Goal: Information Seeking & Learning: Learn about a topic

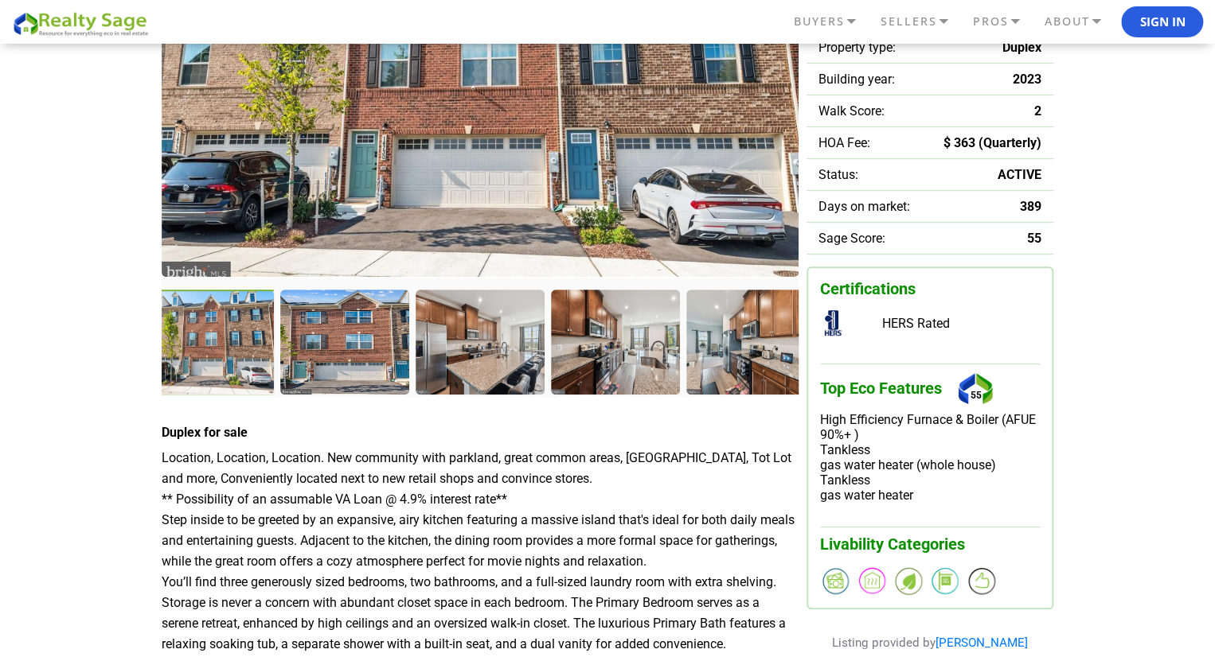
scroll to position [280, 0]
click at [601, 357] on div at bounding box center [617, 343] width 132 height 108
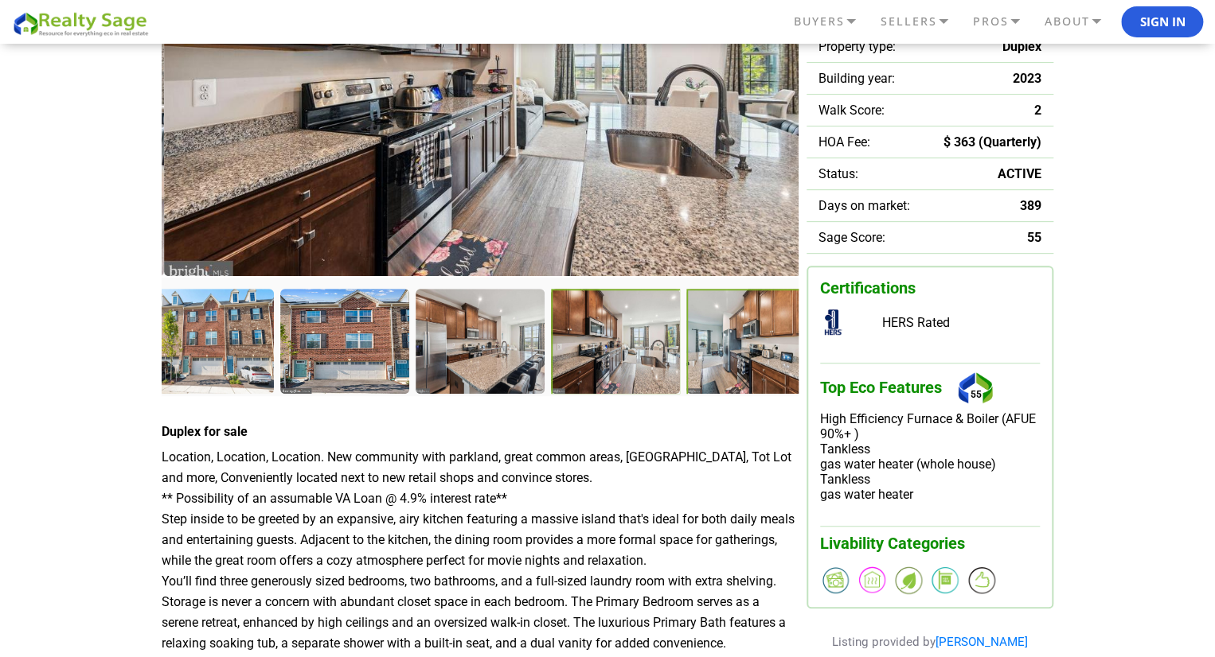
click at [702, 367] on div at bounding box center [752, 343] width 132 height 108
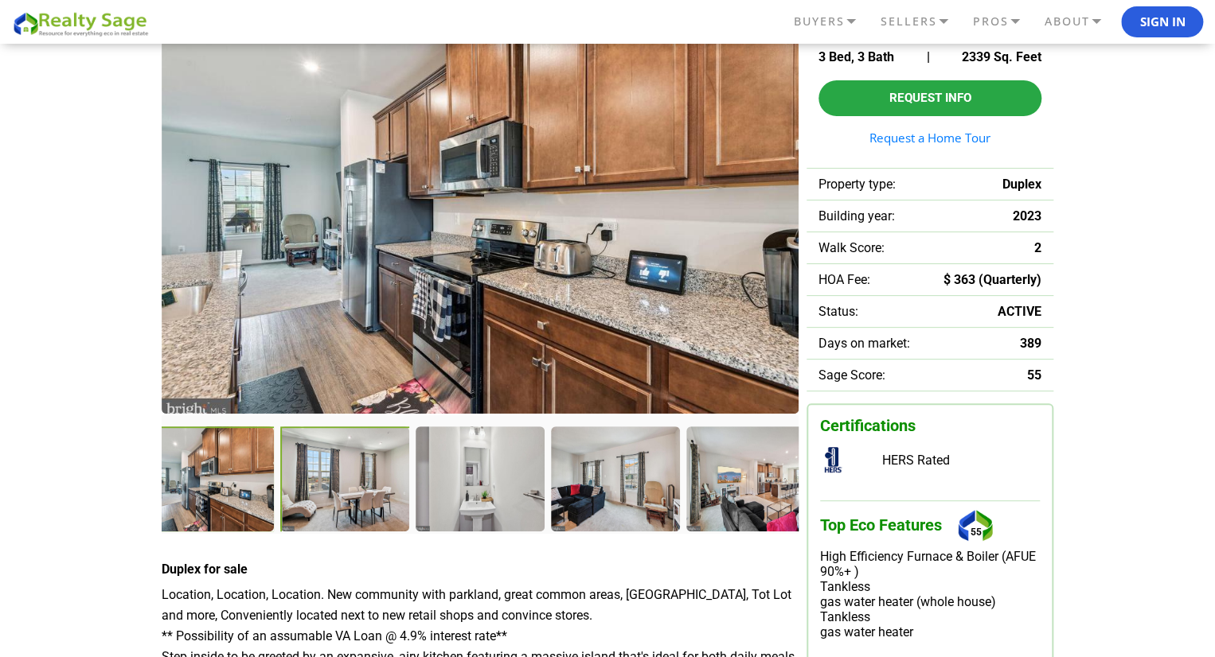
scroll to position [127, 0]
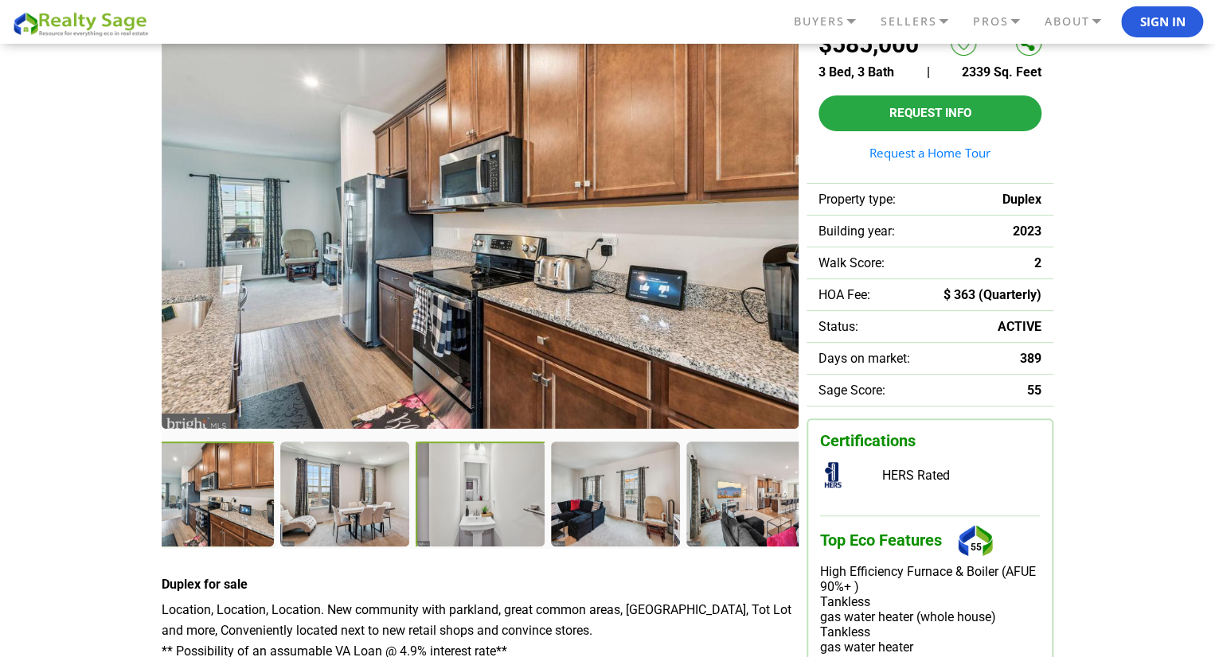
click at [485, 488] on div at bounding box center [481, 496] width 132 height 108
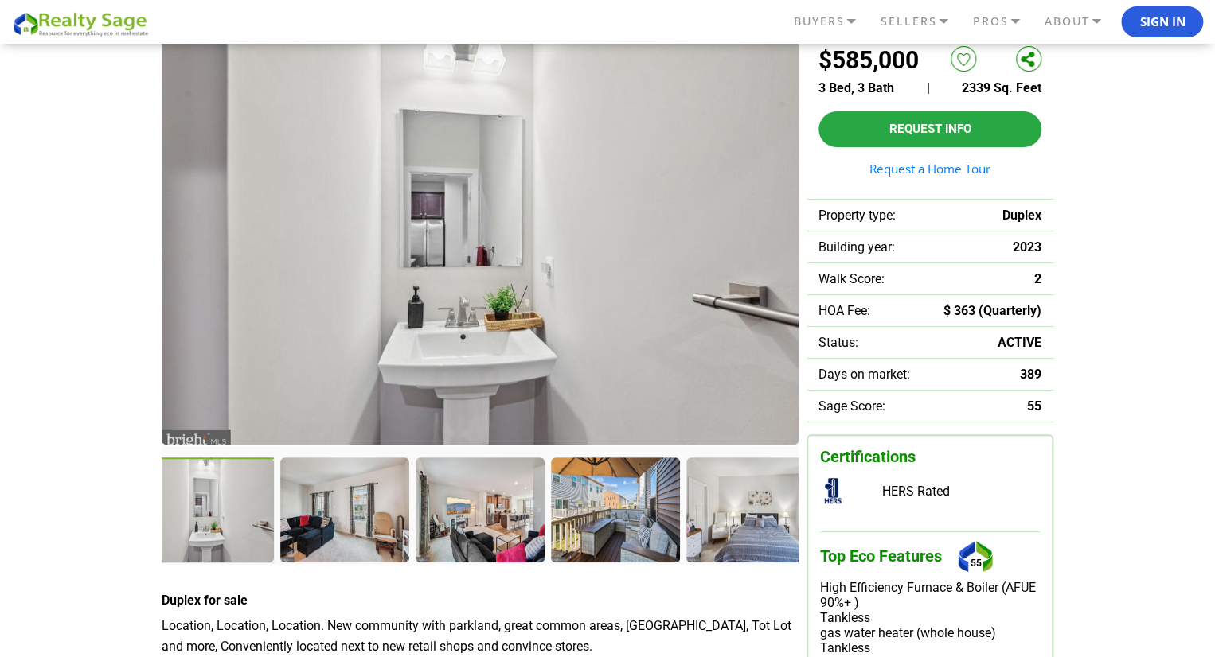
scroll to position [115, 0]
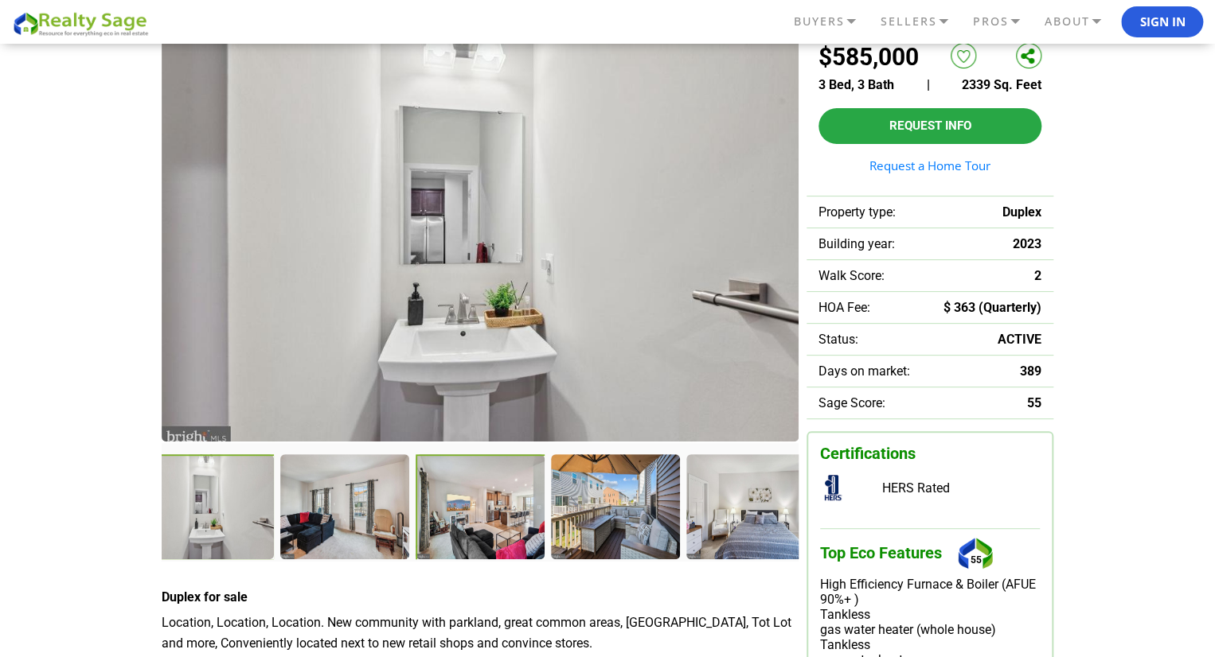
click at [499, 525] on div at bounding box center [481, 508] width 132 height 108
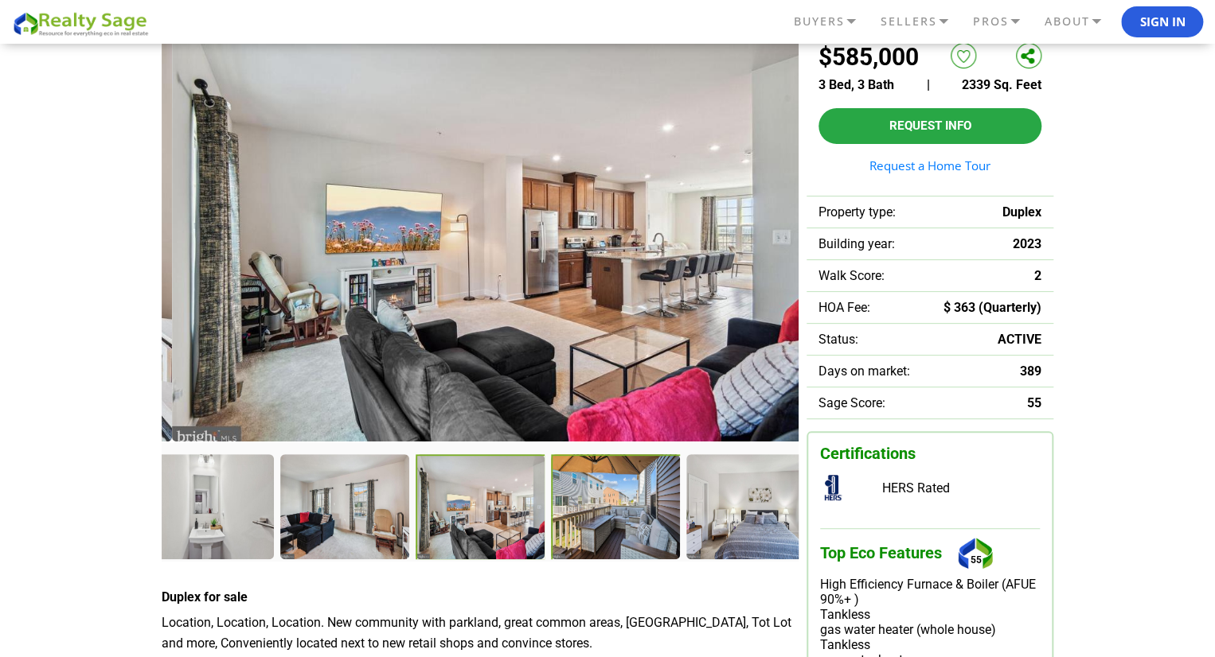
click at [593, 505] on div at bounding box center [617, 508] width 132 height 108
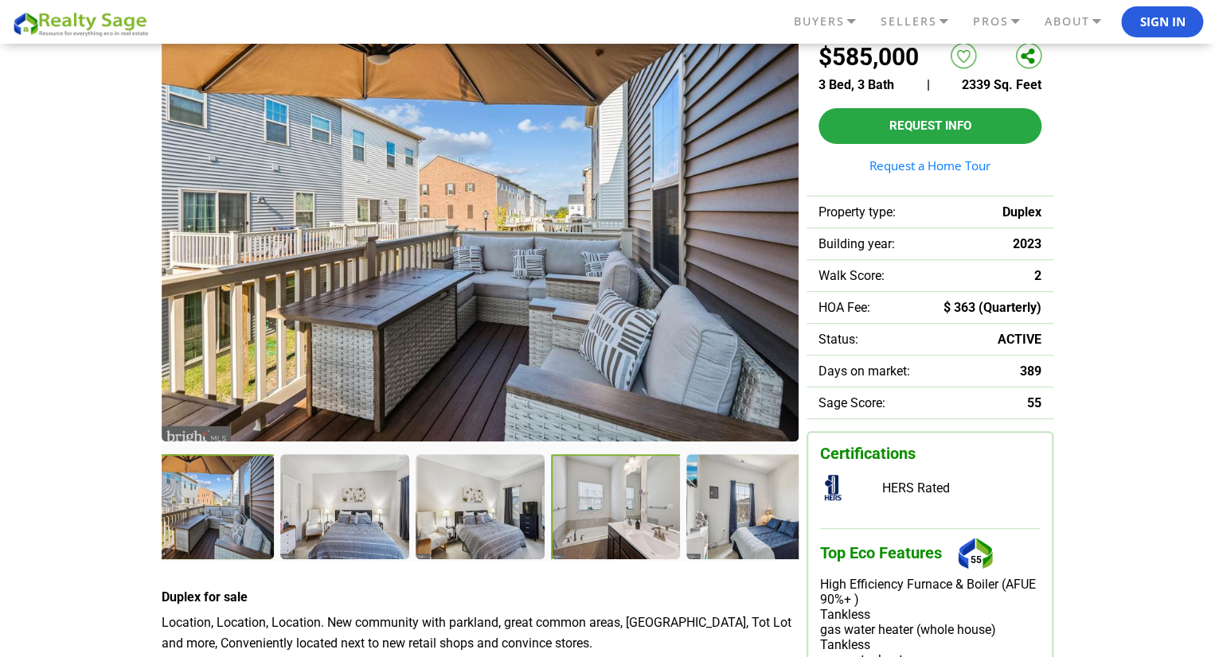
click at [582, 494] on div at bounding box center [617, 508] width 132 height 108
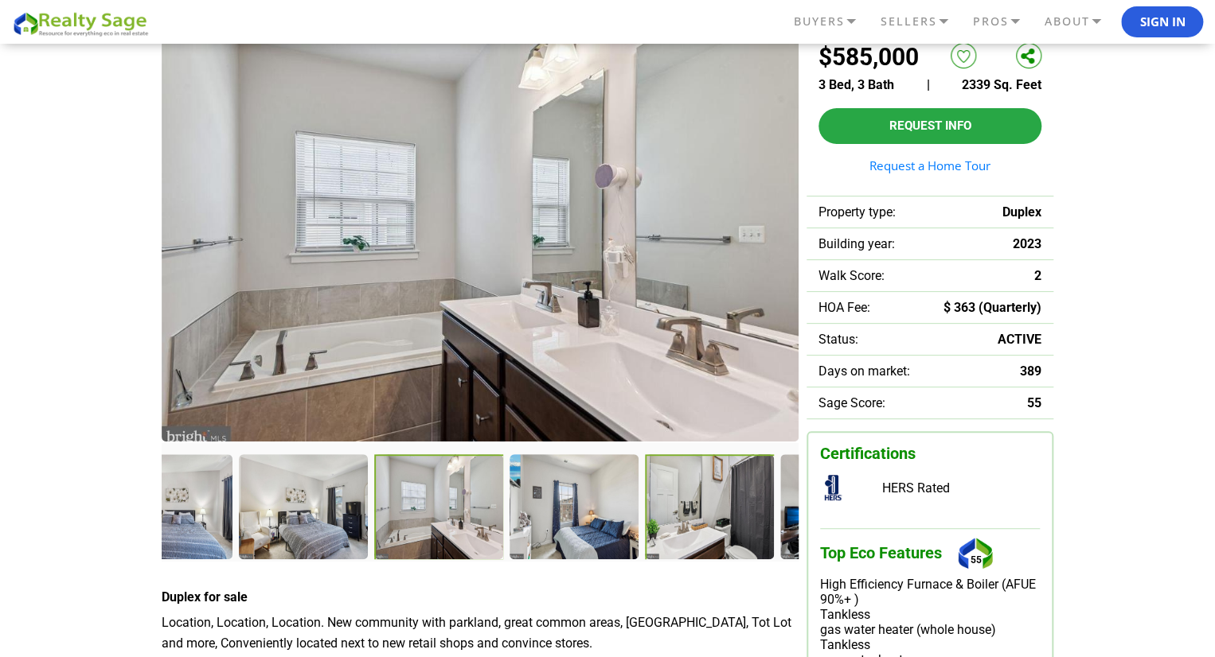
click at [780, 484] on div at bounding box center [843, 505] width 127 height 103
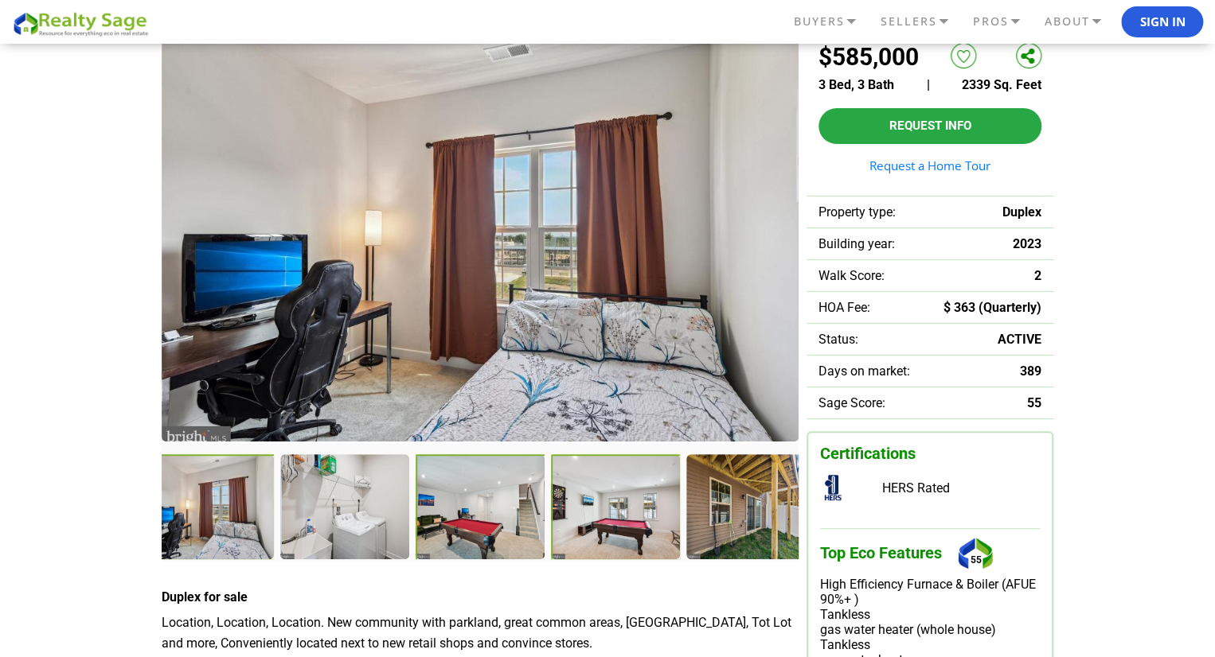
click at [589, 522] on div at bounding box center [616, 507] width 131 height 107
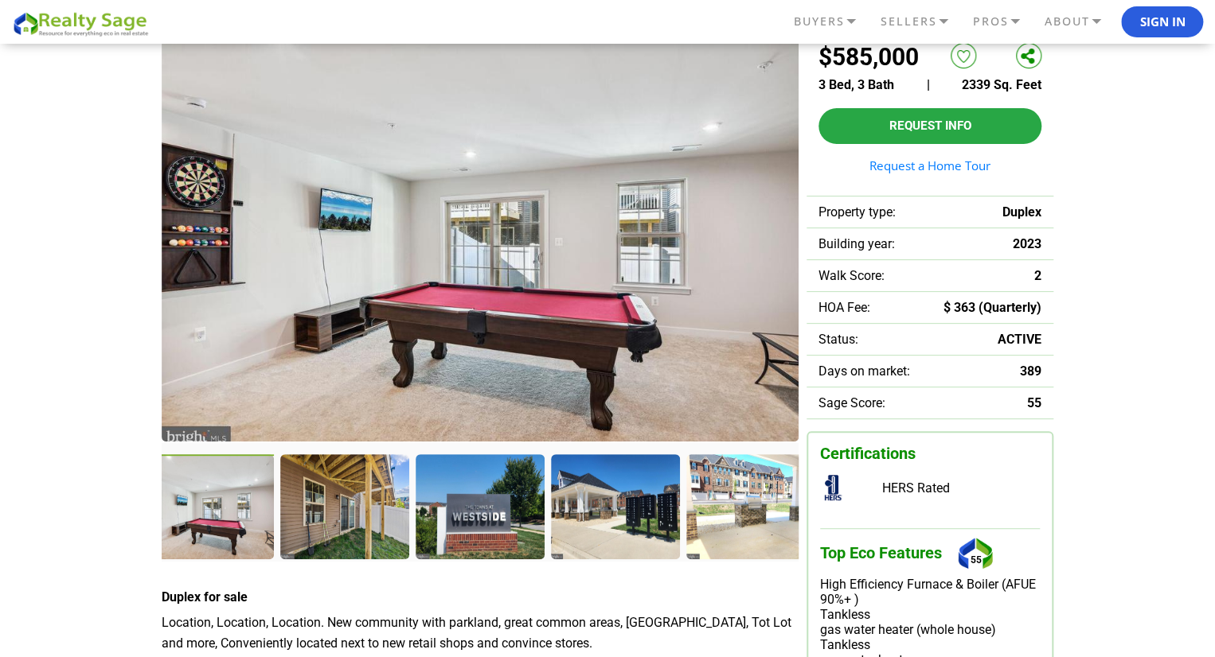
click at [227, 539] on div at bounding box center [211, 508] width 132 height 108
click at [193, 496] on div at bounding box center [211, 508] width 132 height 108
drag, startPoint x: 162, startPoint y: 493, endPoint x: 314, endPoint y: 488, distance: 152.1
click at [277, 488] on div at bounding box center [211, 508] width 132 height 108
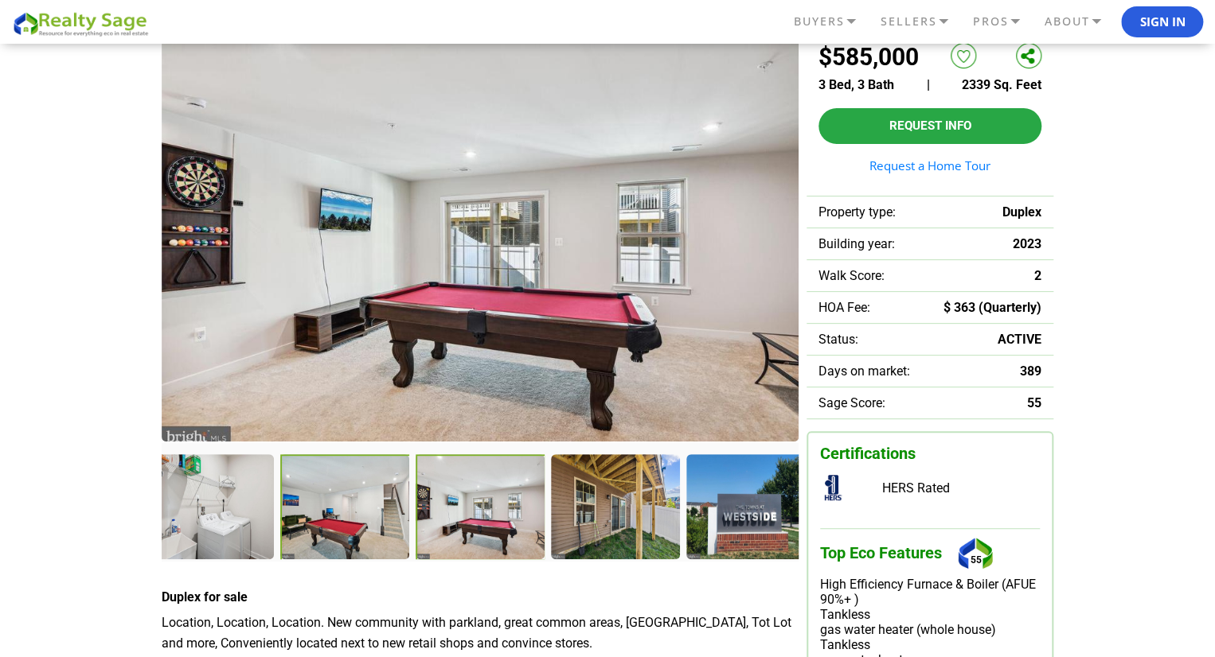
click at [349, 498] on div at bounding box center [346, 508] width 132 height 108
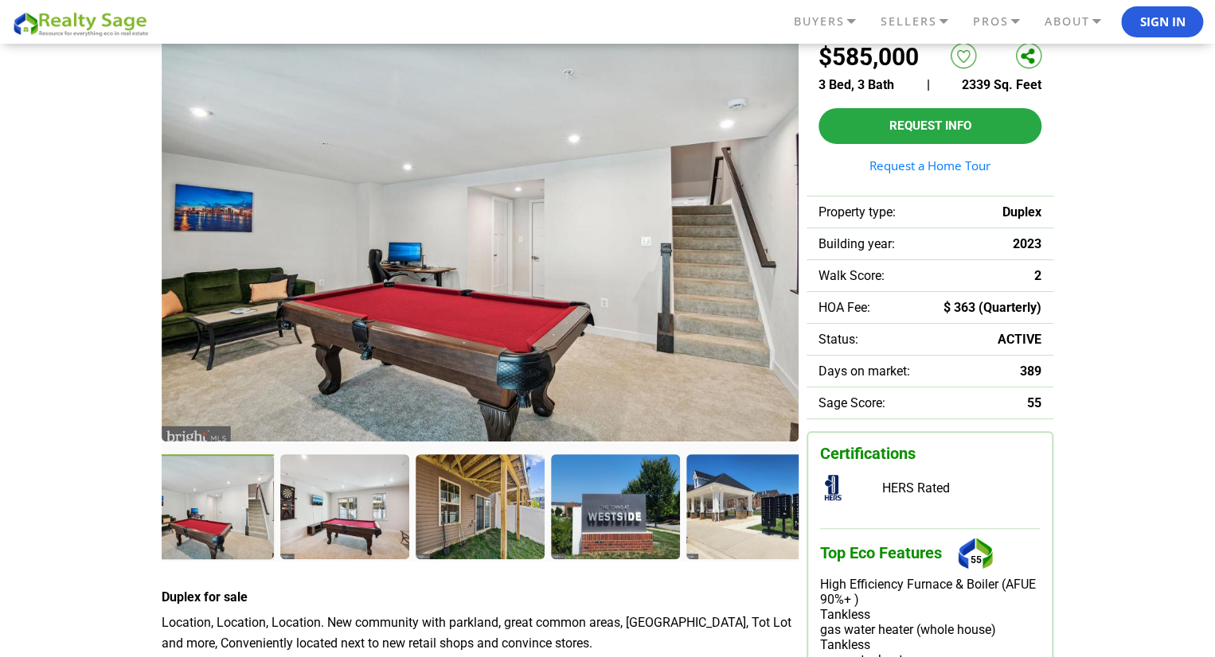
scroll to position [0, 0]
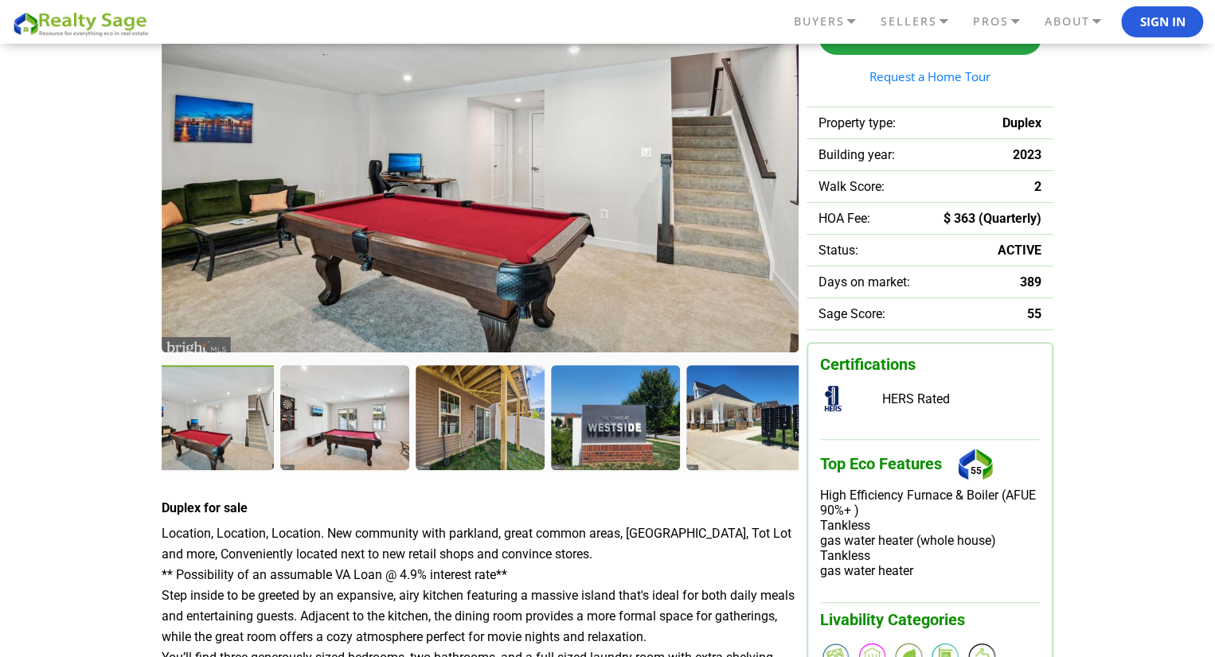
scroll to position [231, 0]
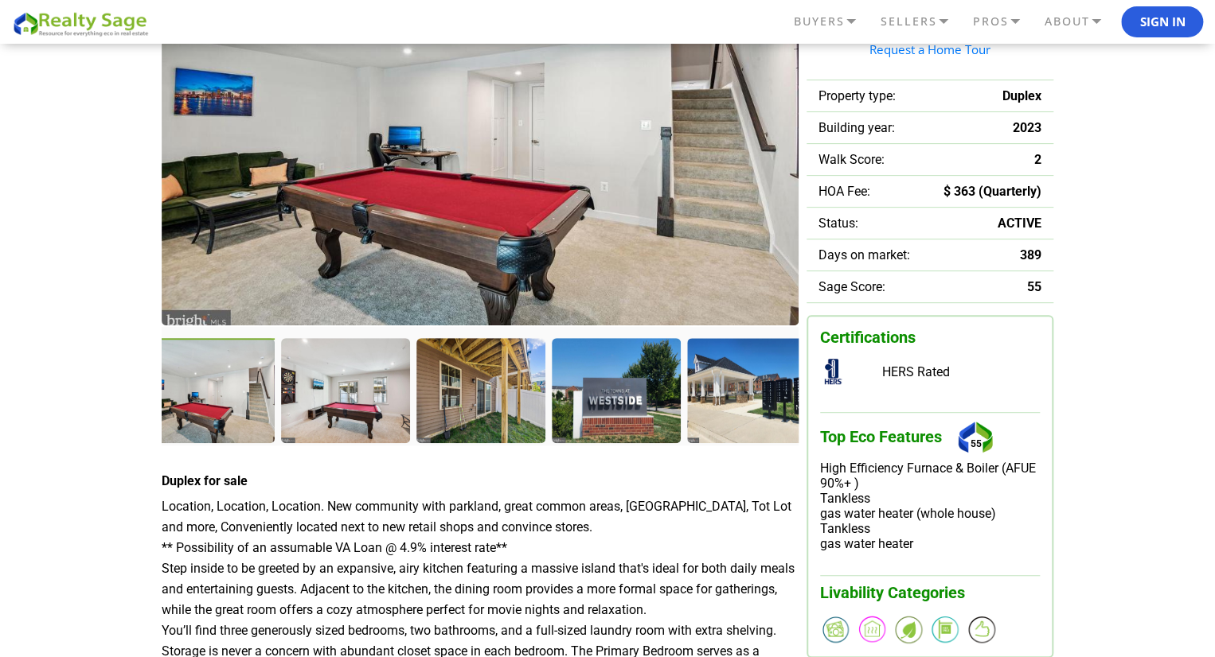
drag, startPoint x: 197, startPoint y: 386, endPoint x: 165, endPoint y: 370, distance: 36.3
click at [165, 370] on div at bounding box center [212, 392] width 132 height 108
drag, startPoint x: 184, startPoint y: 370, endPoint x: 495, endPoint y: 316, distance: 315.9
click at [495, 316] on div at bounding box center [480, 180] width 637 height 531
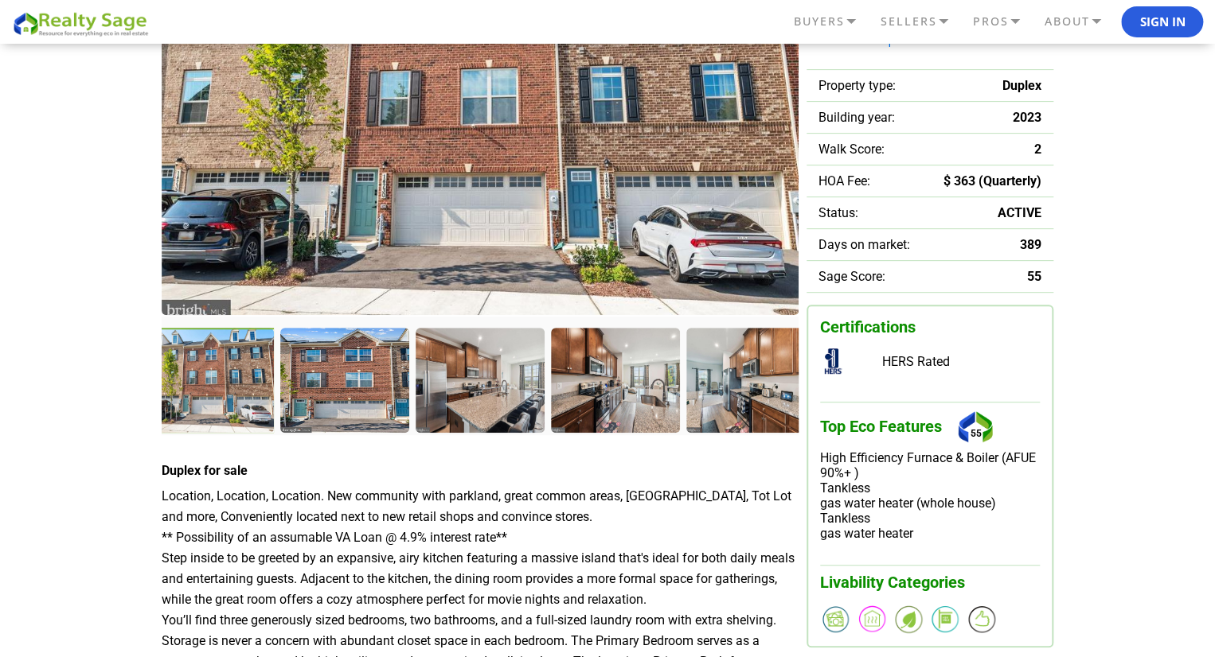
scroll to position [244, 0]
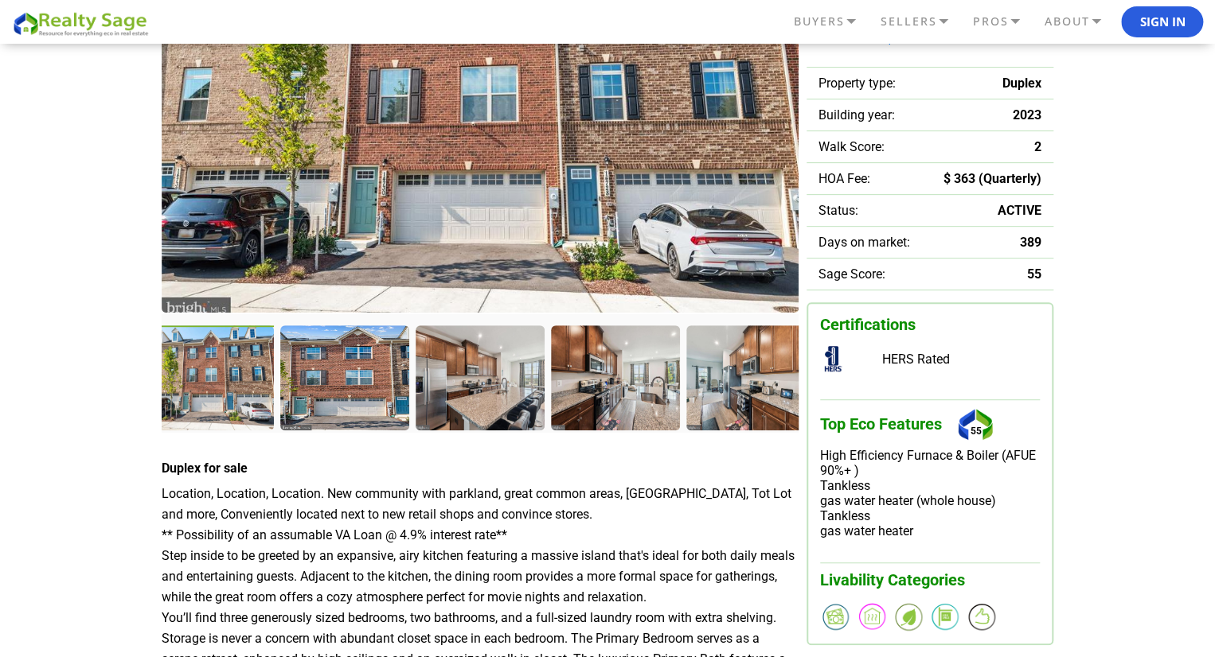
click at [232, 347] on div at bounding box center [211, 380] width 132 height 108
click at [408, 103] on img at bounding box center [480, 107] width 637 height 411
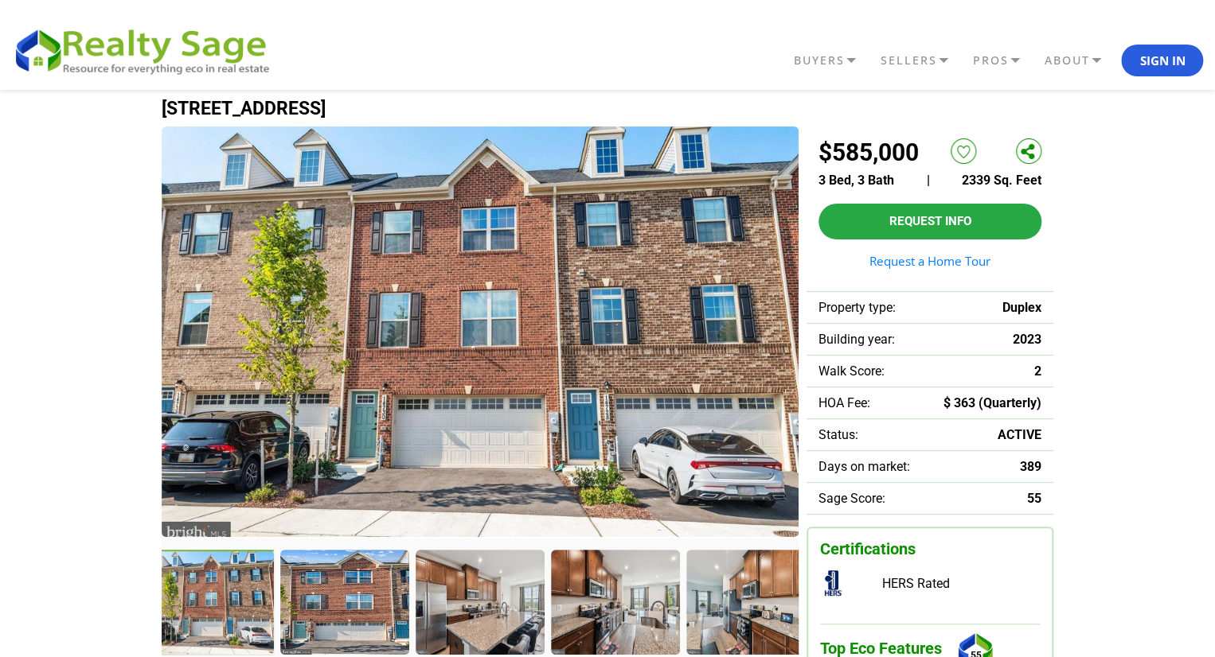
scroll to position [21, 0]
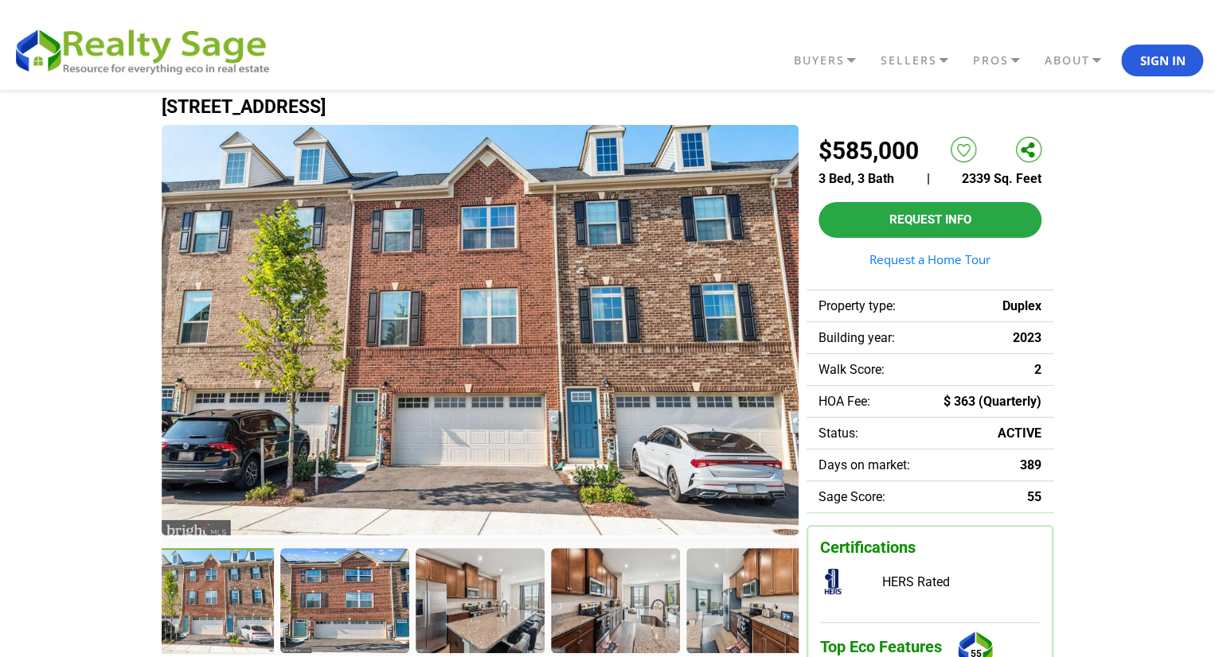
click at [283, 289] on img at bounding box center [480, 330] width 637 height 411
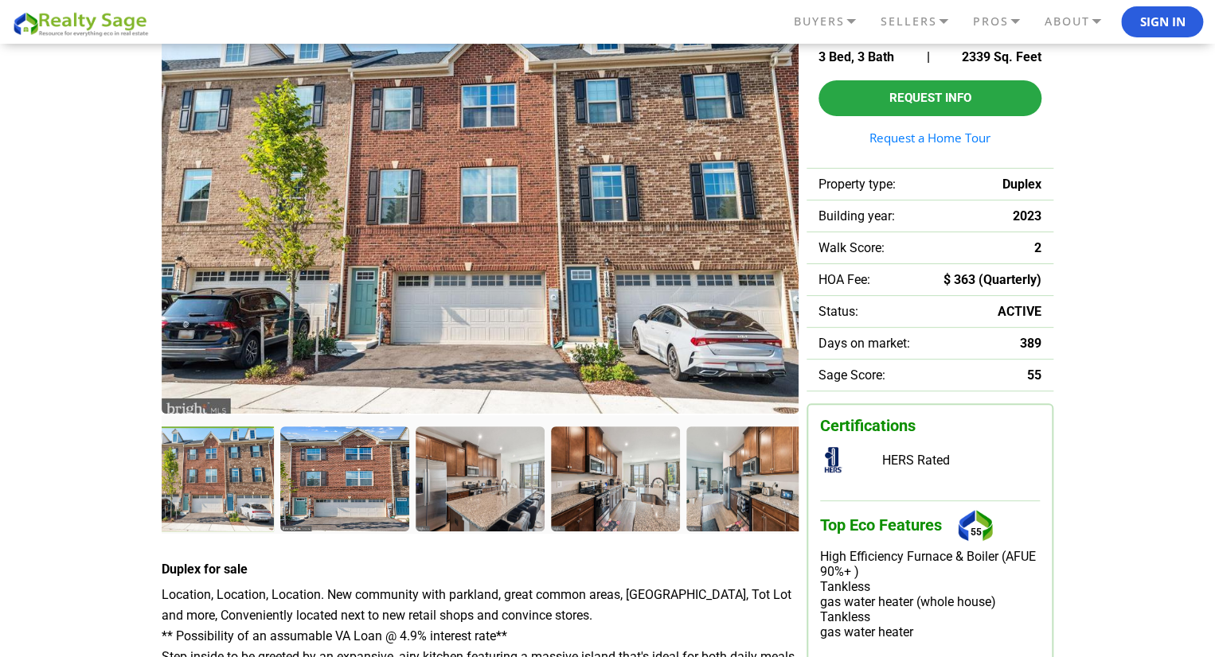
scroll to position [145, 0]
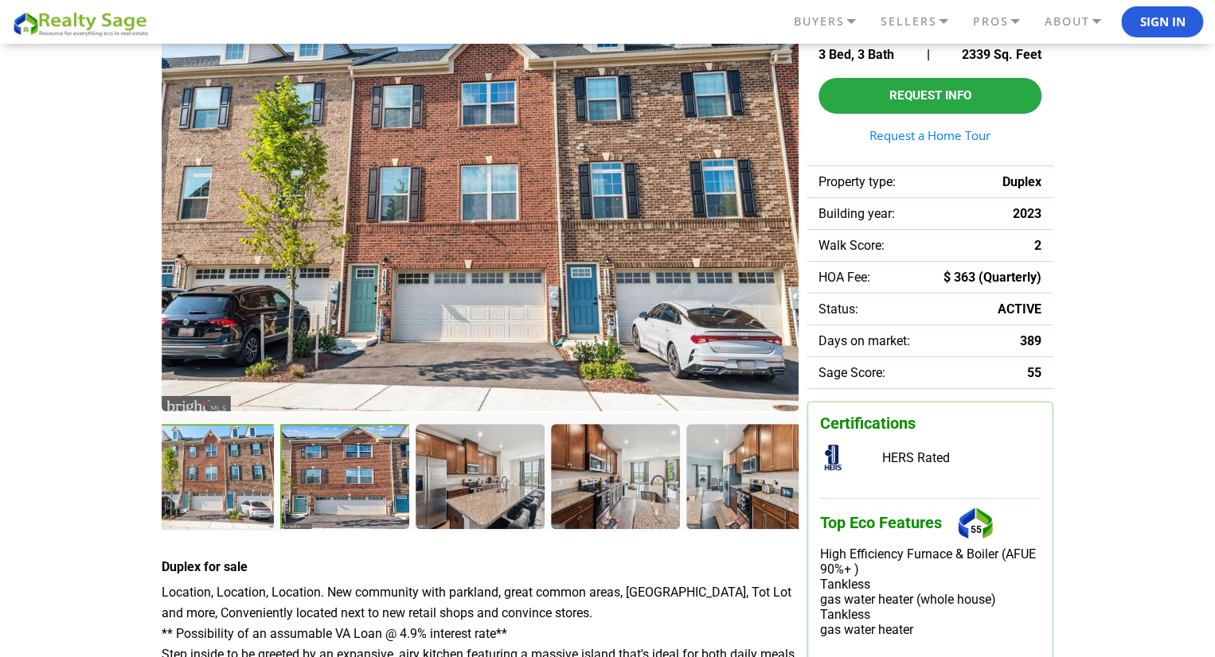
click at [349, 494] on div at bounding box center [346, 478] width 132 height 108
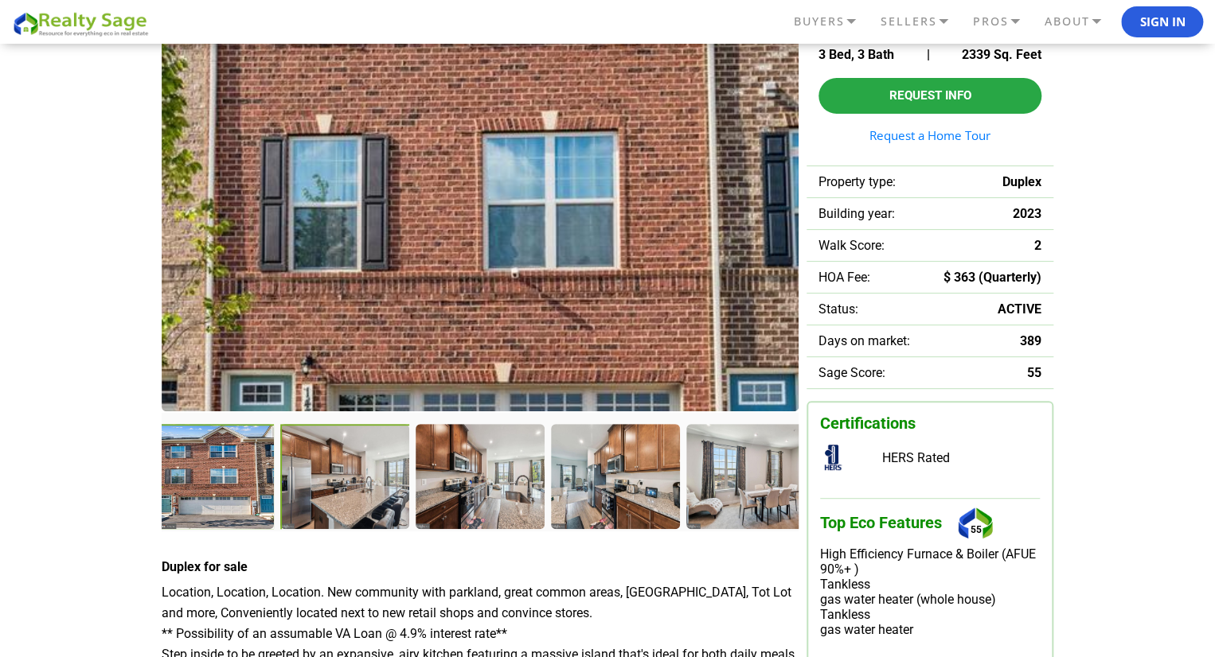
click at [377, 463] on div at bounding box center [346, 478] width 132 height 108
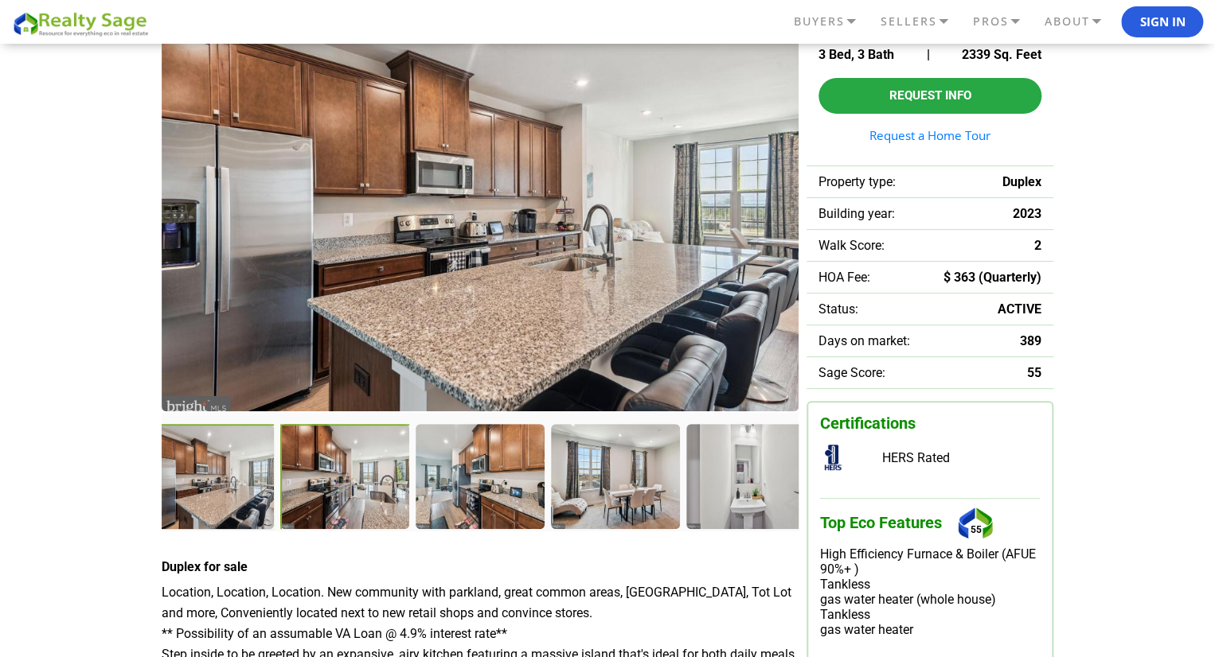
click at [394, 484] on div at bounding box center [346, 478] width 132 height 108
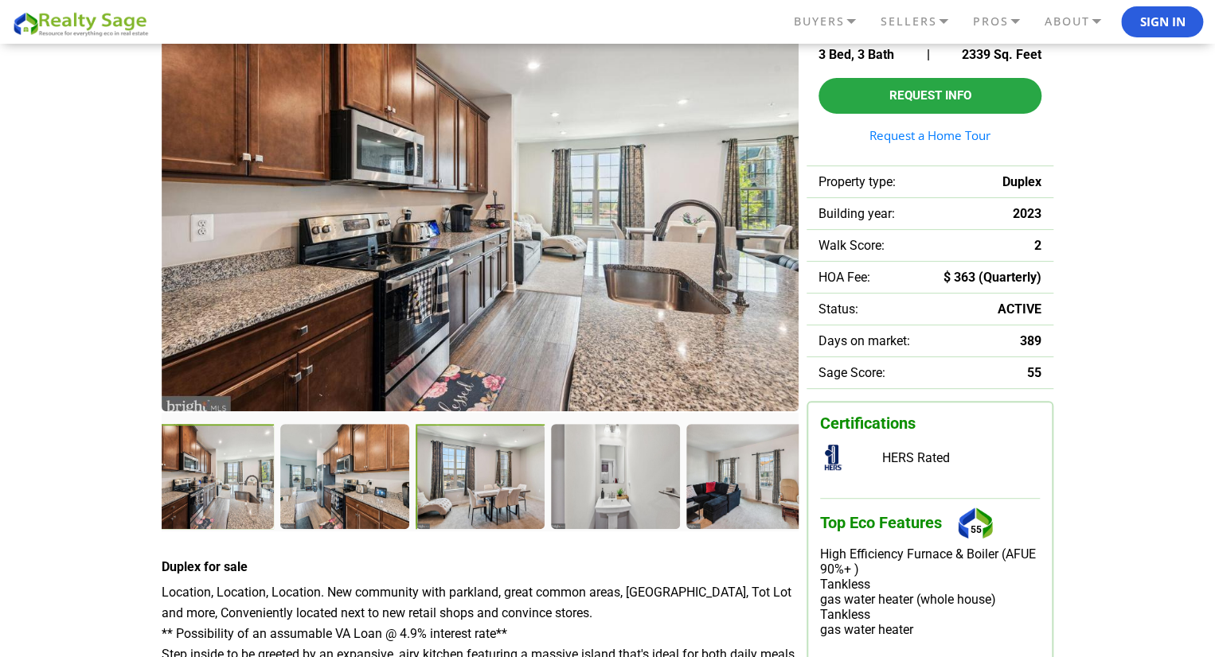
click at [462, 456] on div at bounding box center [481, 478] width 132 height 108
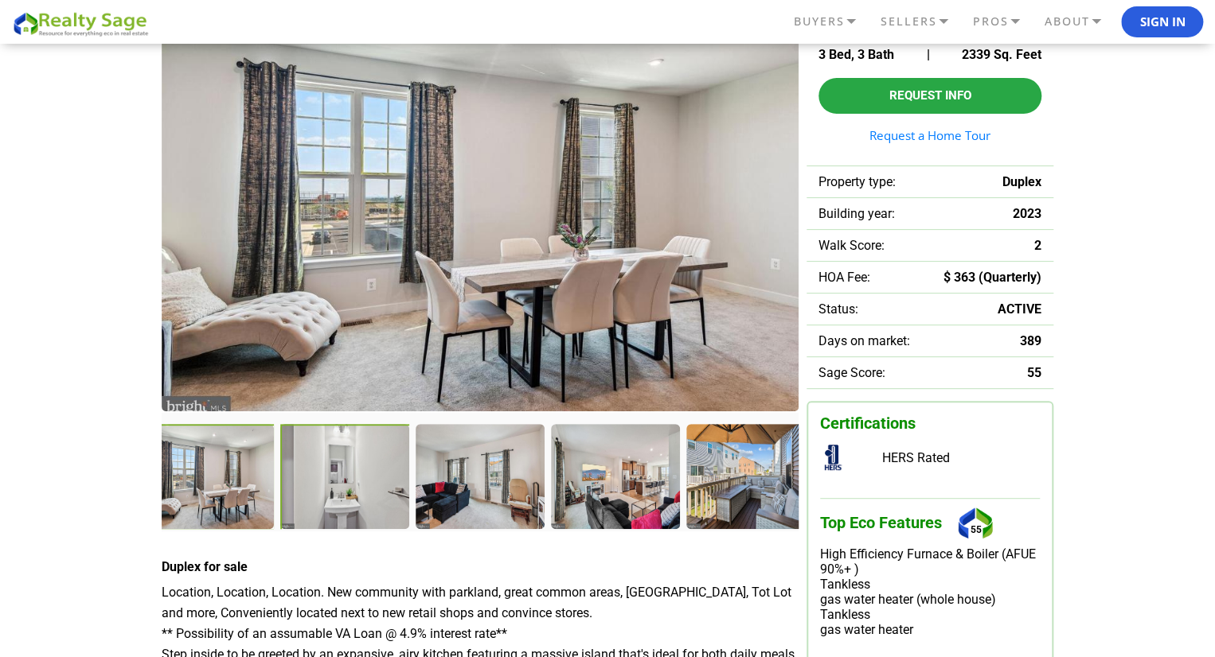
click at [326, 443] on div at bounding box center [346, 478] width 132 height 108
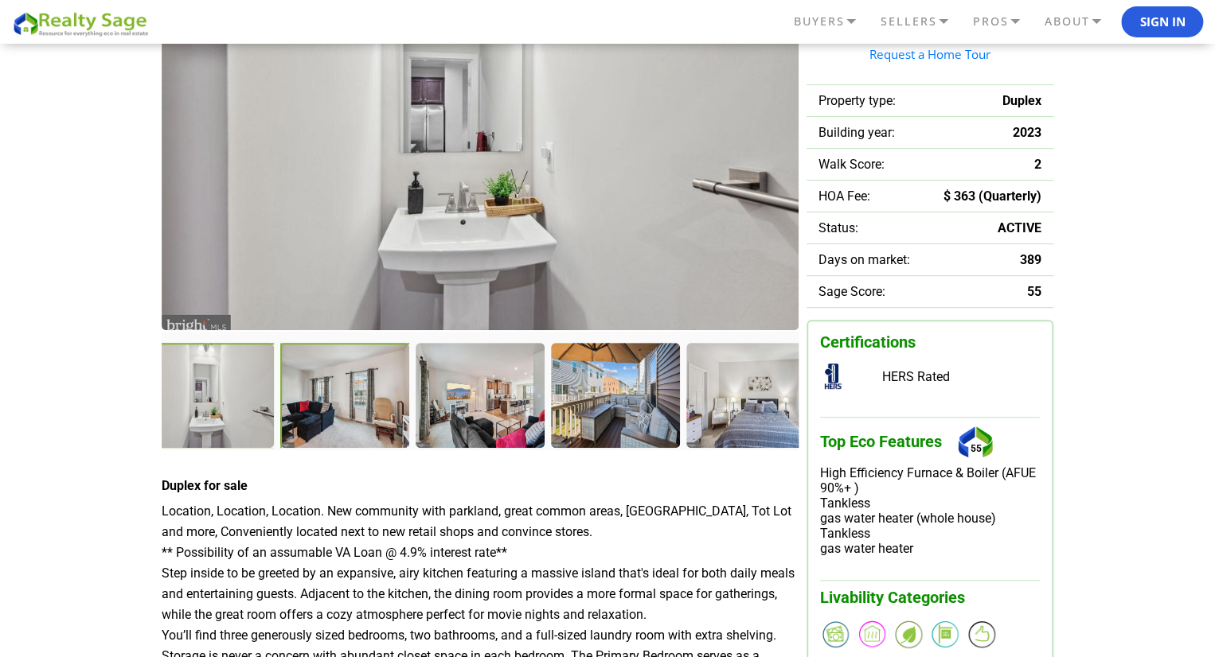
scroll to position [232, 0]
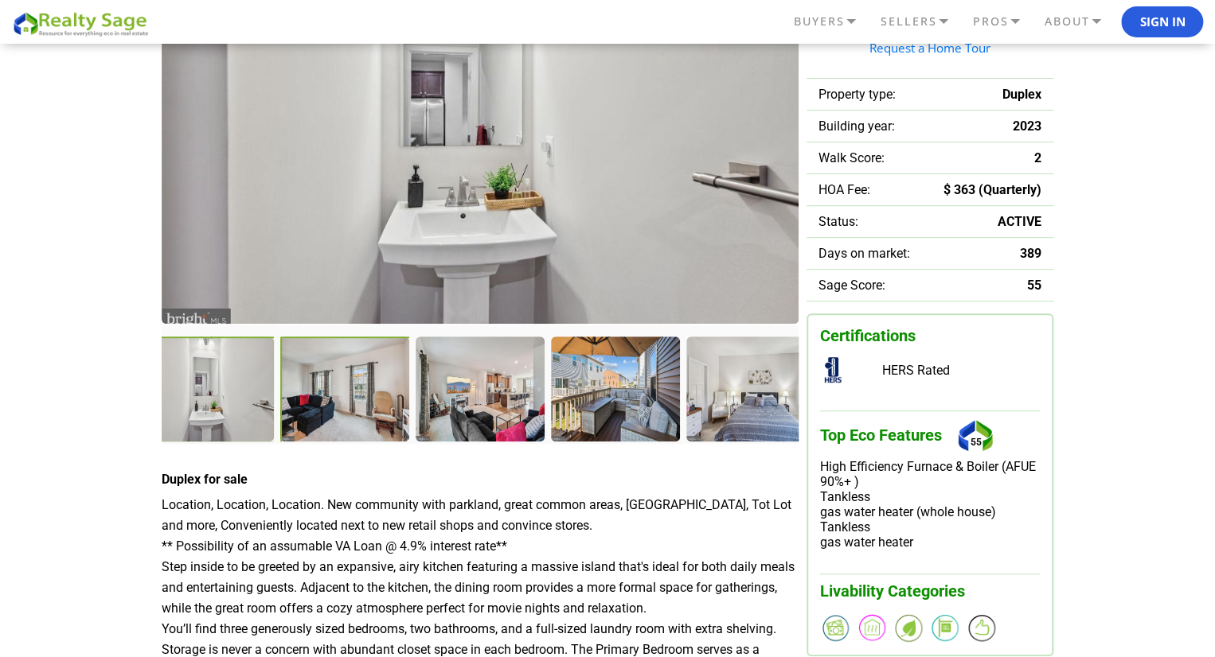
click at [336, 414] on div at bounding box center [346, 391] width 132 height 108
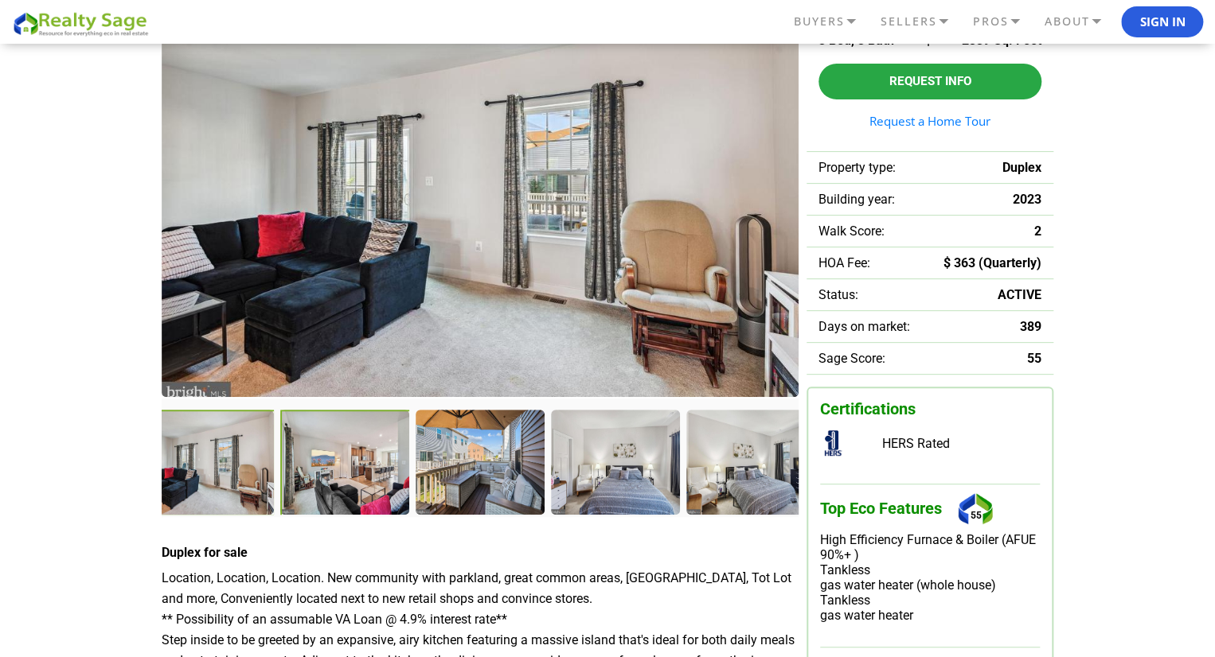
scroll to position [83, 0]
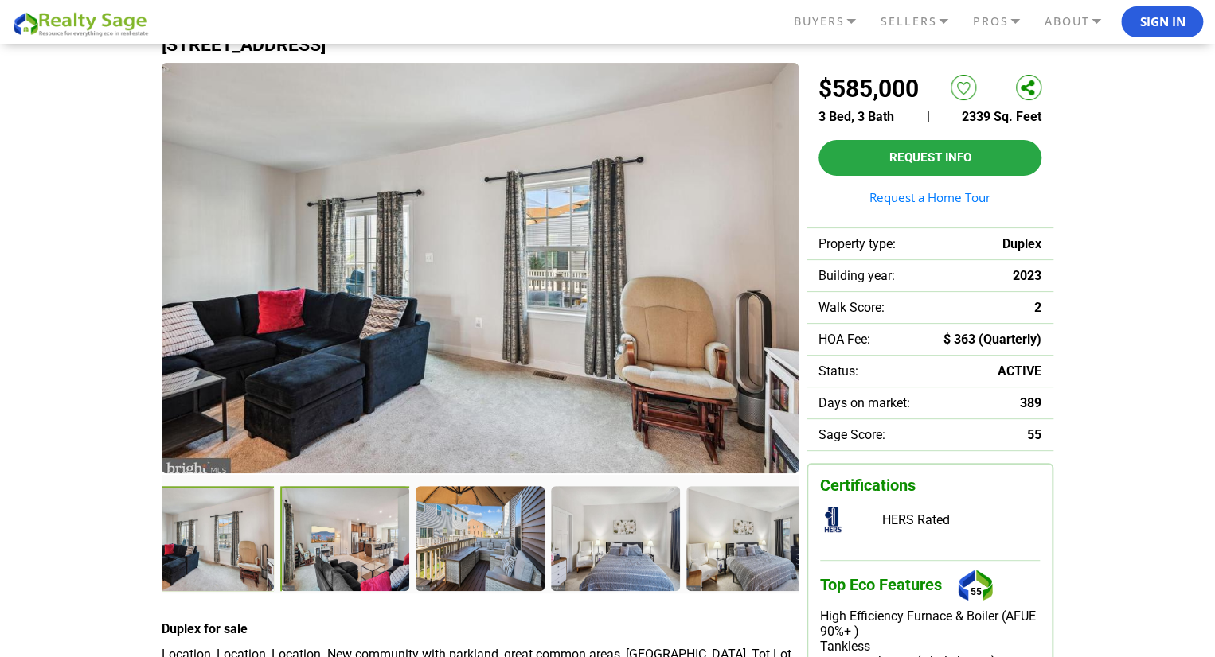
click at [334, 528] on div at bounding box center [346, 540] width 132 height 108
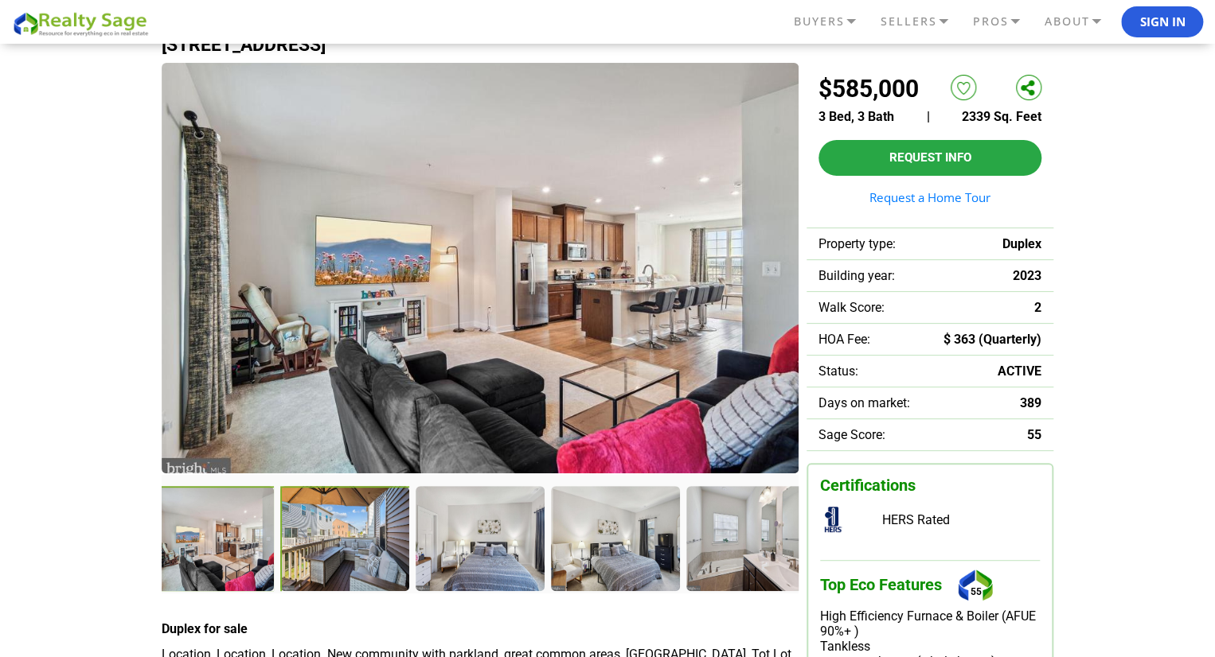
click at [319, 539] on div at bounding box center [346, 540] width 132 height 108
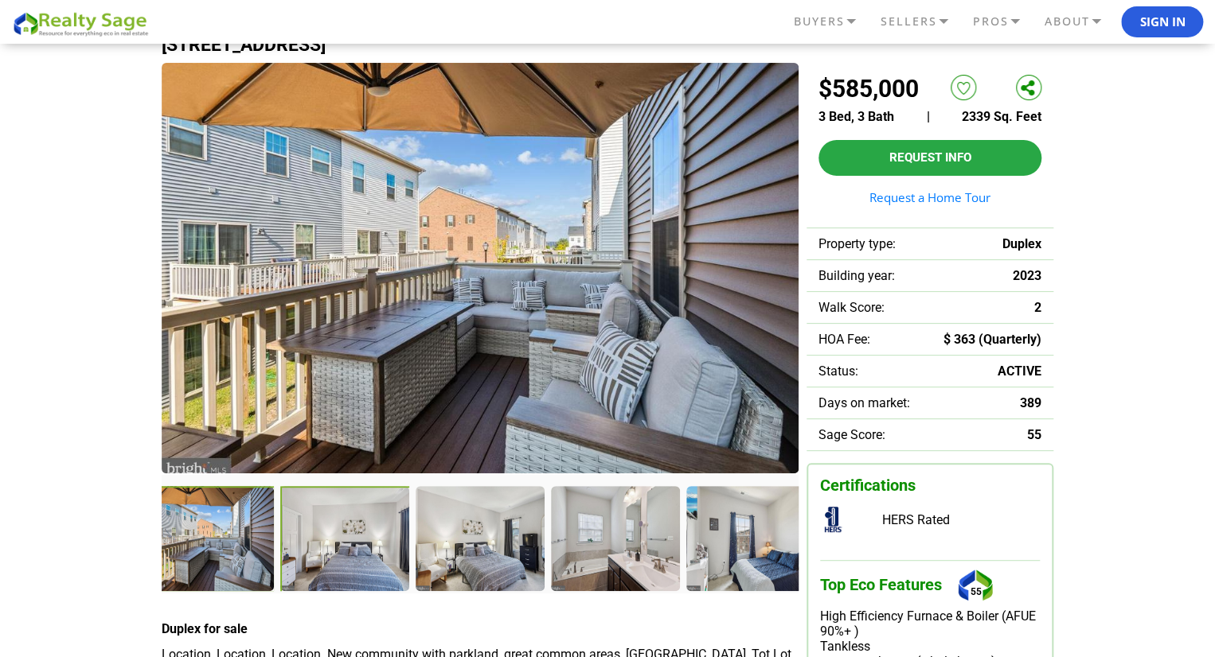
click at [345, 544] on div at bounding box center [346, 540] width 132 height 108
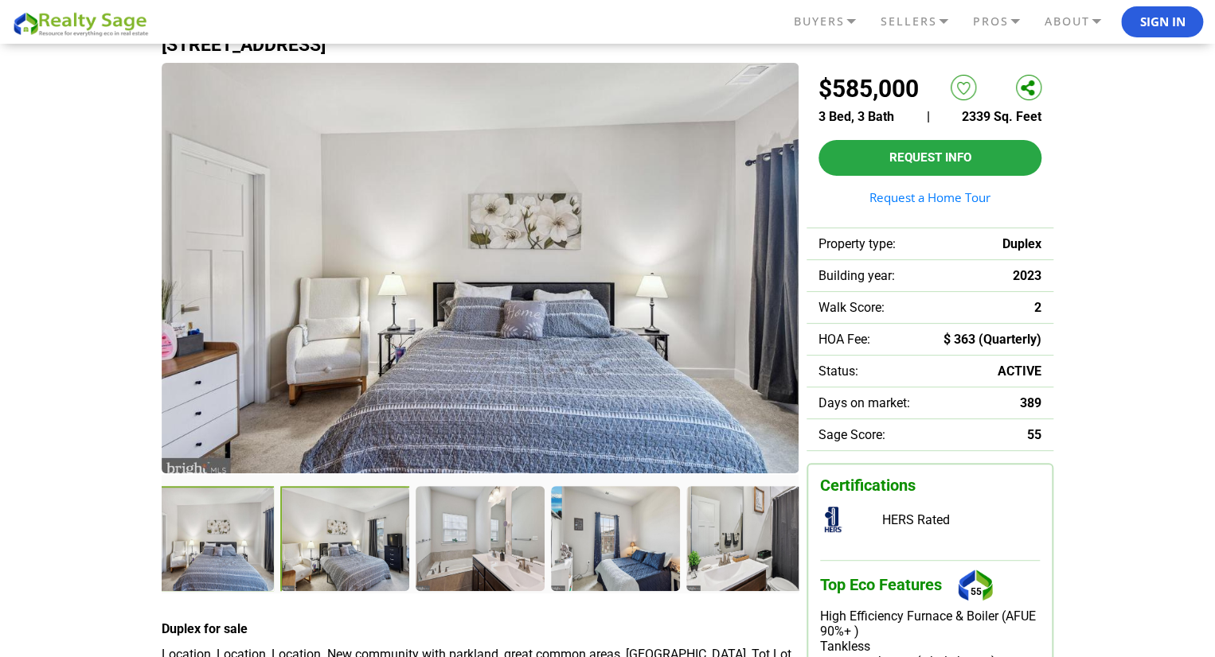
click at [388, 539] on div at bounding box center [346, 540] width 132 height 108
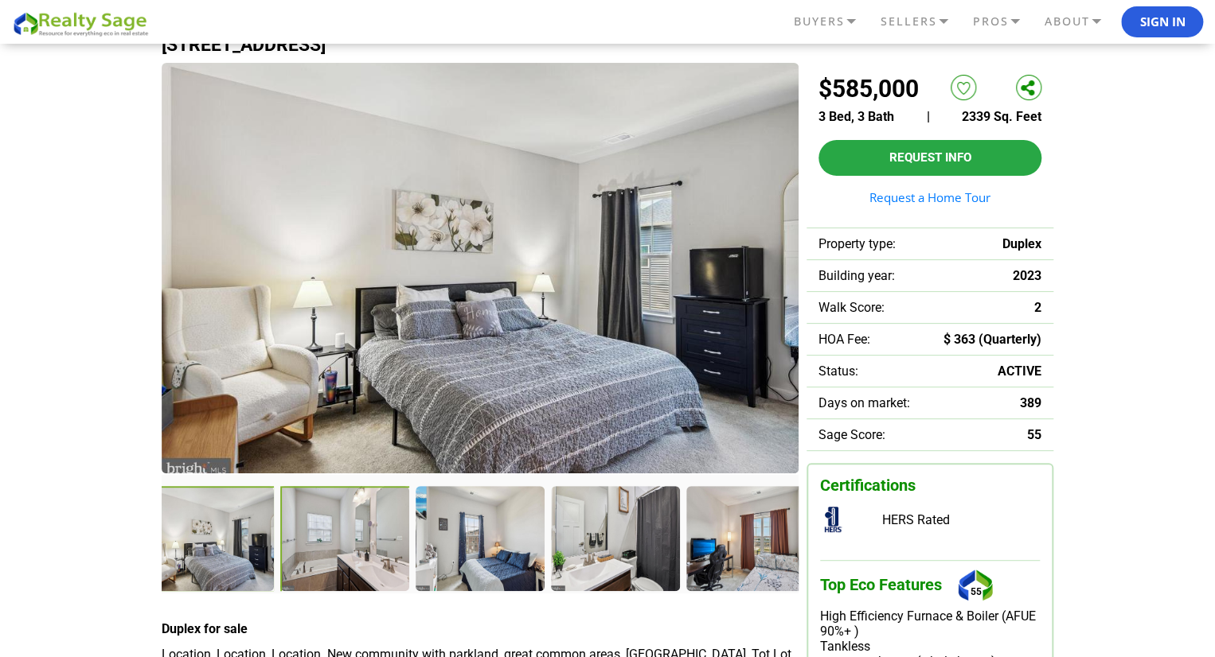
click at [334, 498] on div at bounding box center [346, 540] width 132 height 108
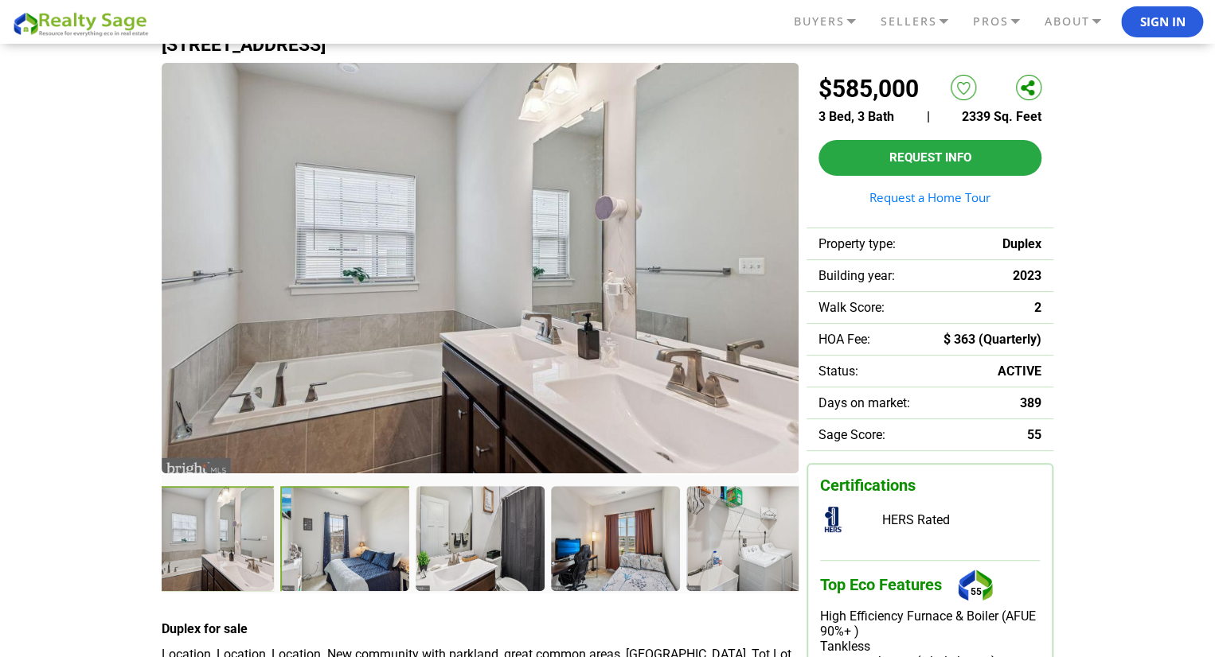
click at [369, 545] on div at bounding box center [346, 540] width 132 height 108
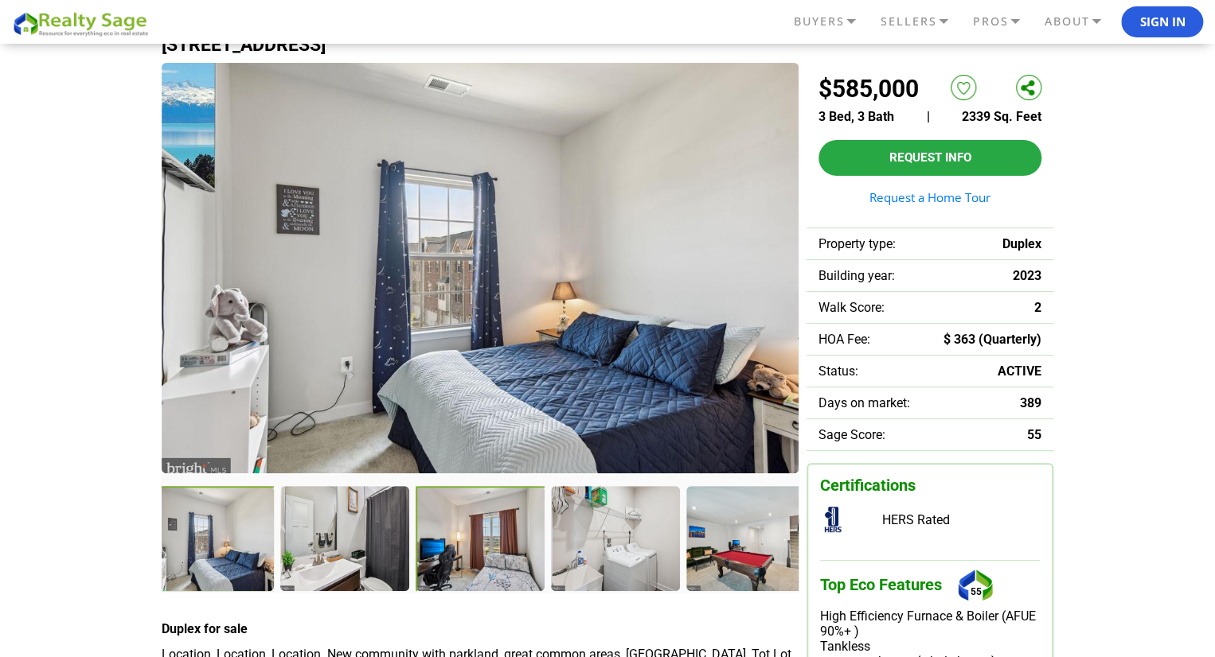
click at [473, 564] on div at bounding box center [481, 540] width 132 height 108
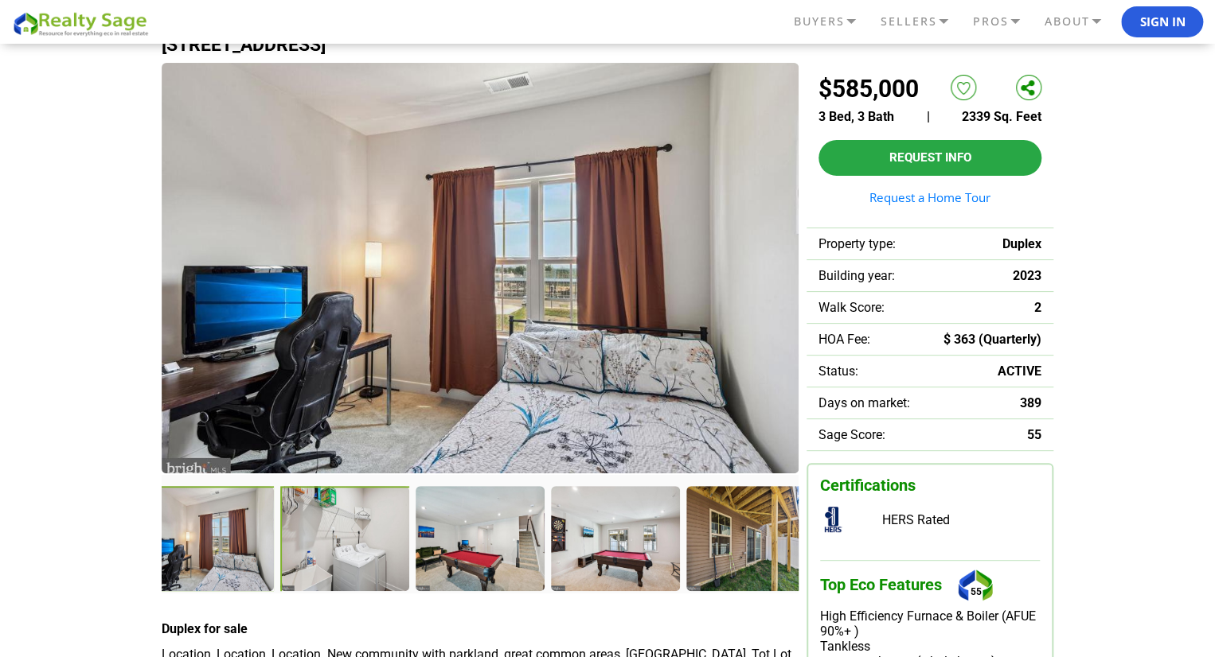
click at [380, 513] on div at bounding box center [346, 540] width 132 height 108
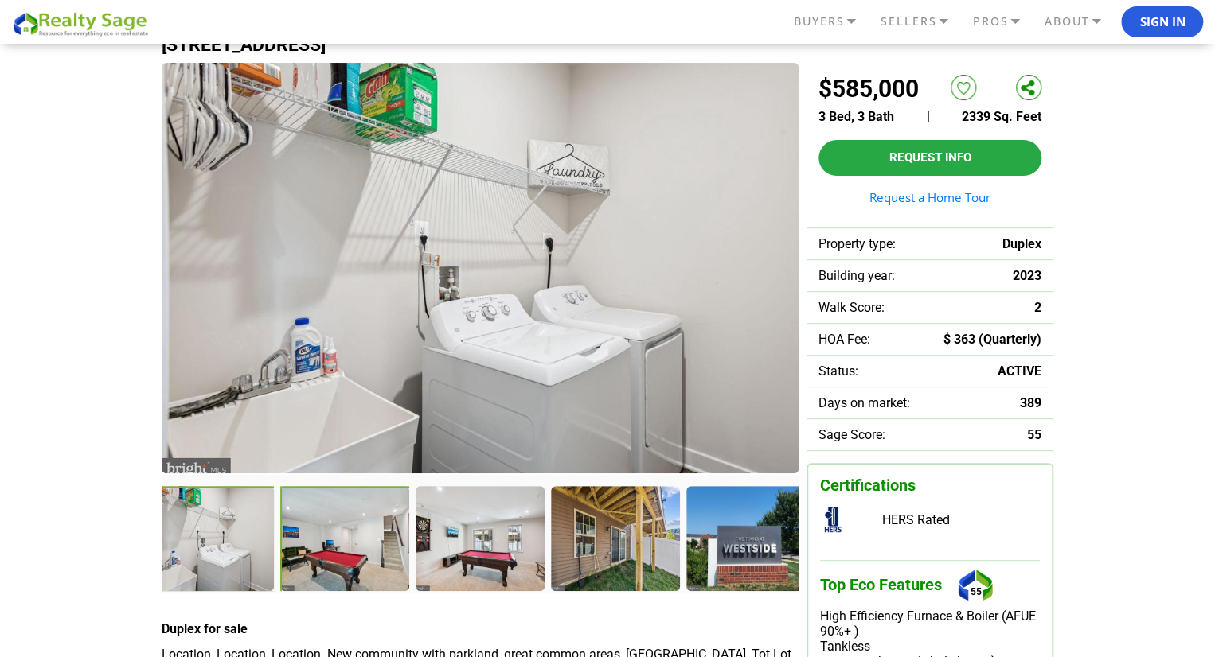
click at [380, 532] on div at bounding box center [346, 540] width 132 height 108
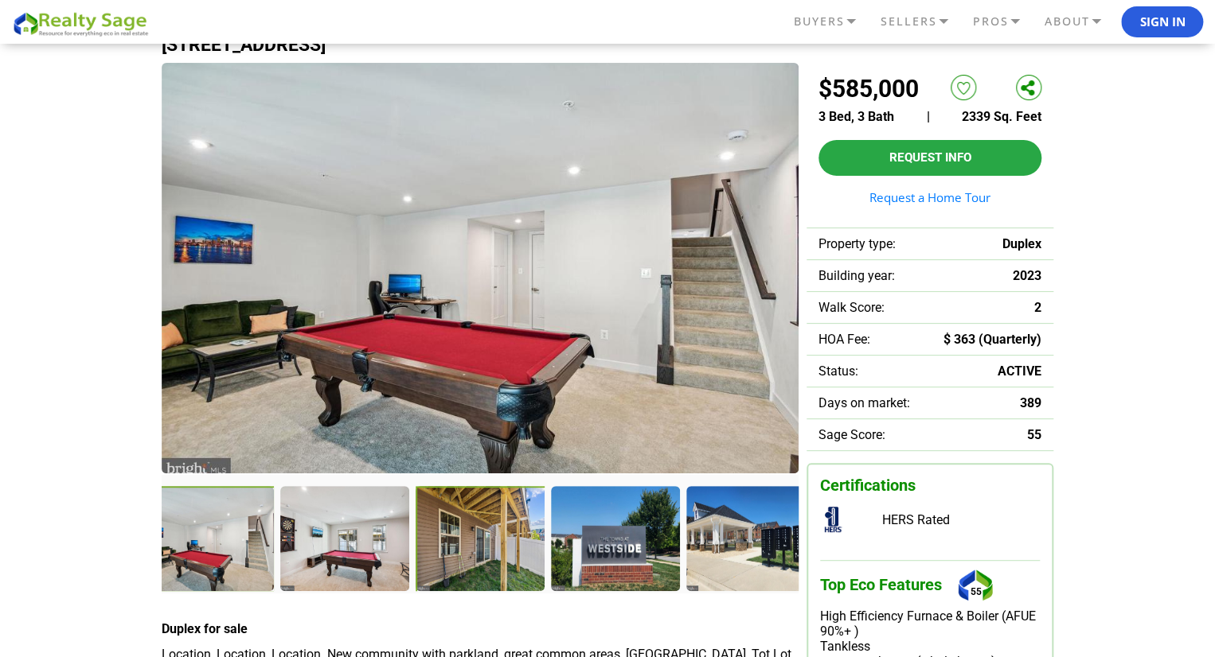
click at [487, 574] on div at bounding box center [481, 540] width 132 height 108
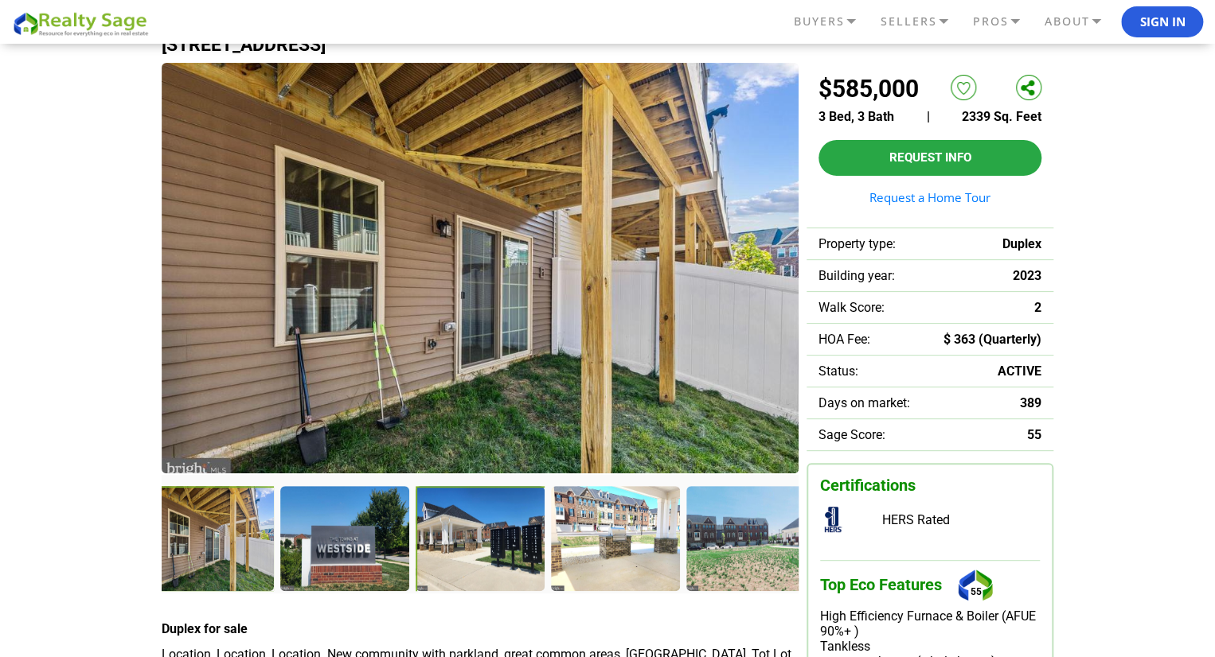
click at [501, 542] on div at bounding box center [481, 540] width 132 height 108
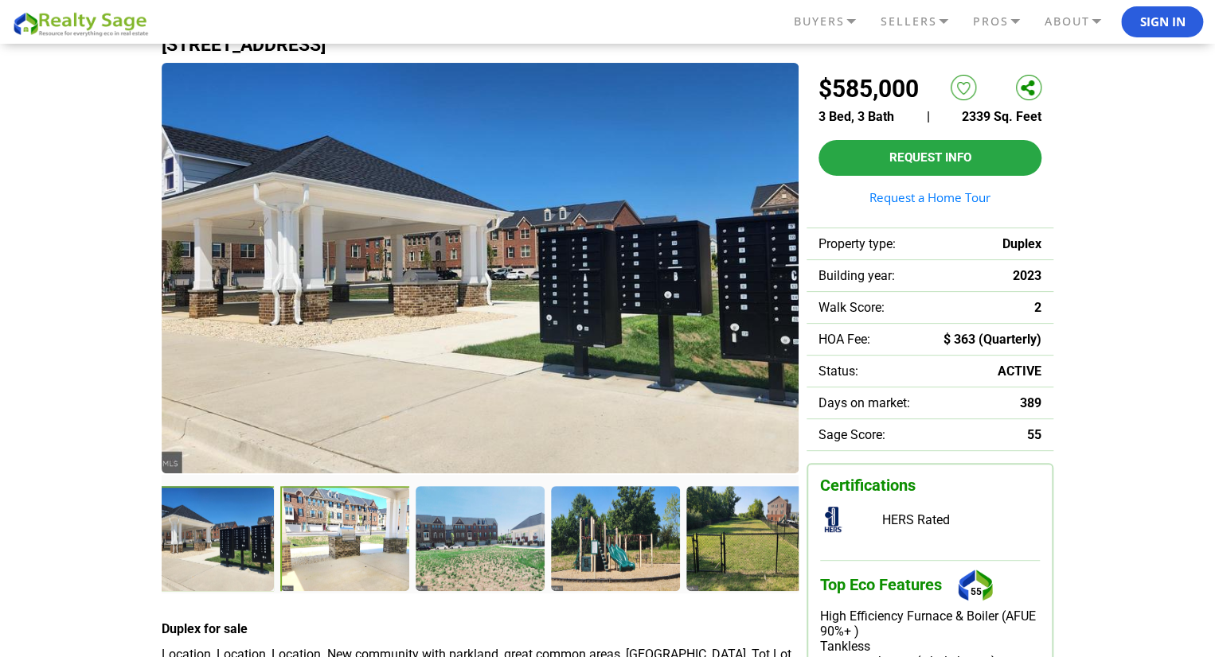
click at [328, 510] on div at bounding box center [346, 540] width 132 height 108
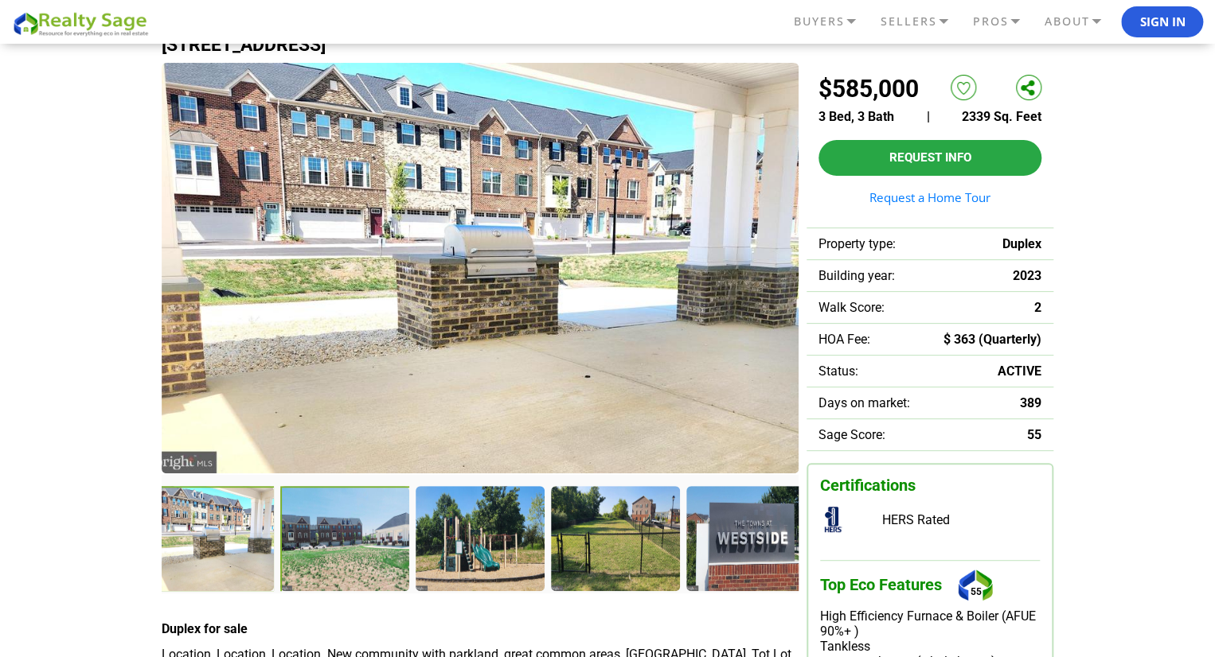
click at [366, 537] on div at bounding box center [346, 540] width 132 height 108
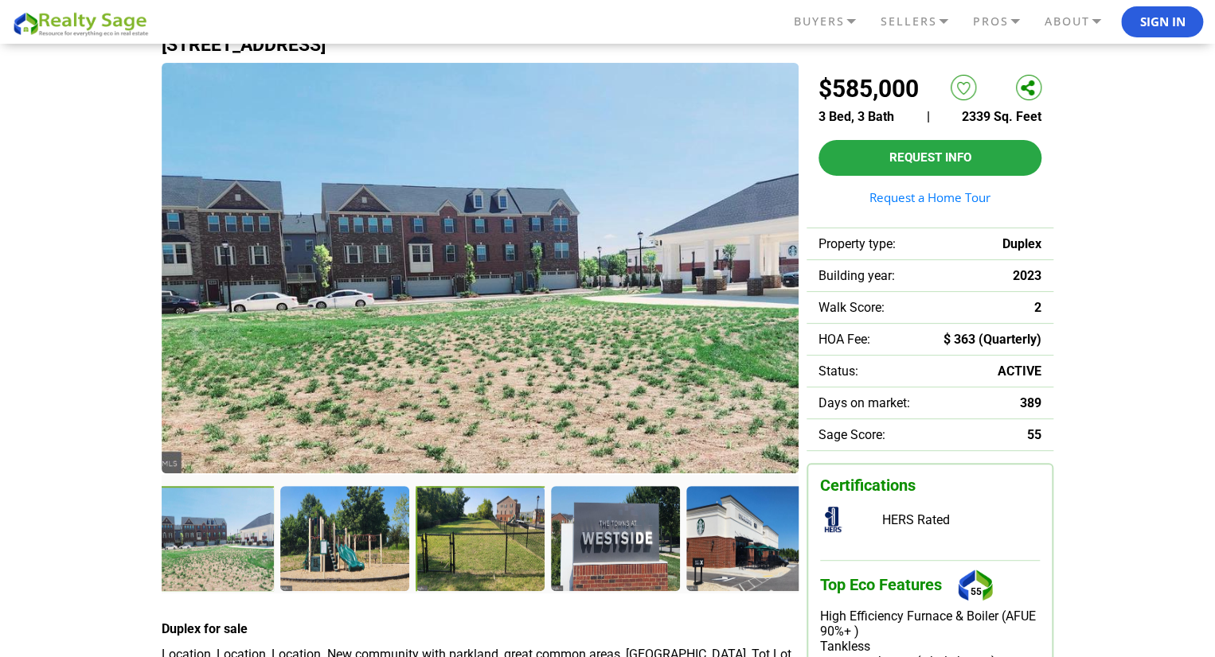
click at [458, 568] on div at bounding box center [481, 540] width 132 height 108
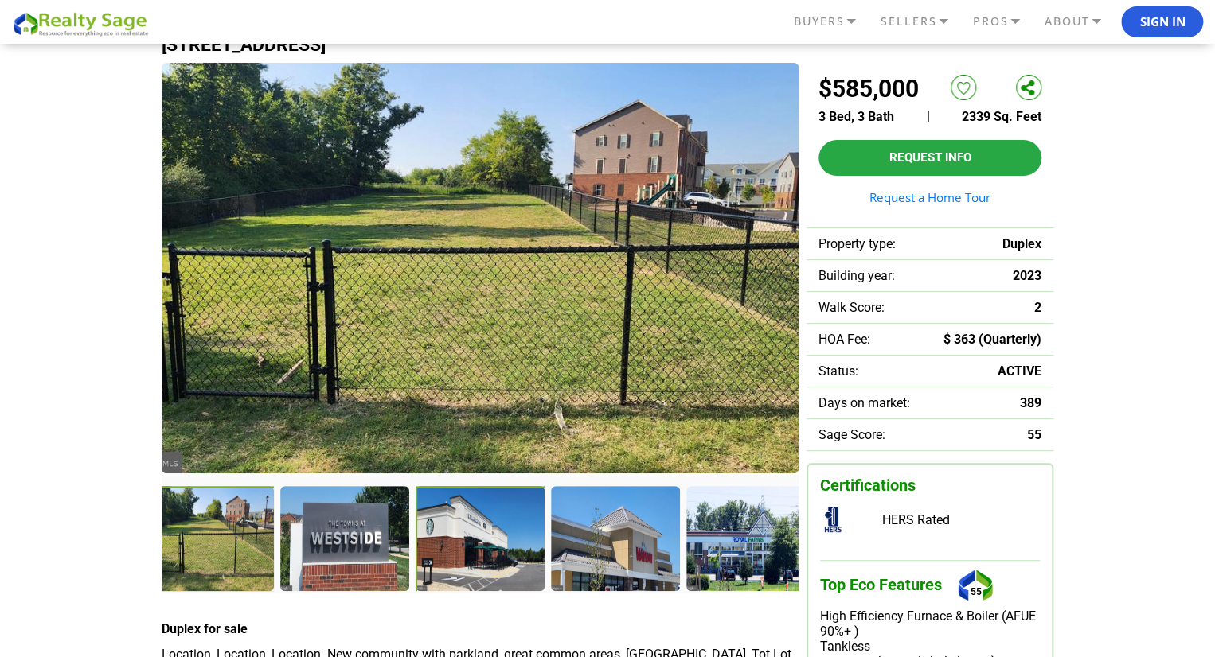
click at [504, 555] on div at bounding box center [481, 540] width 132 height 108
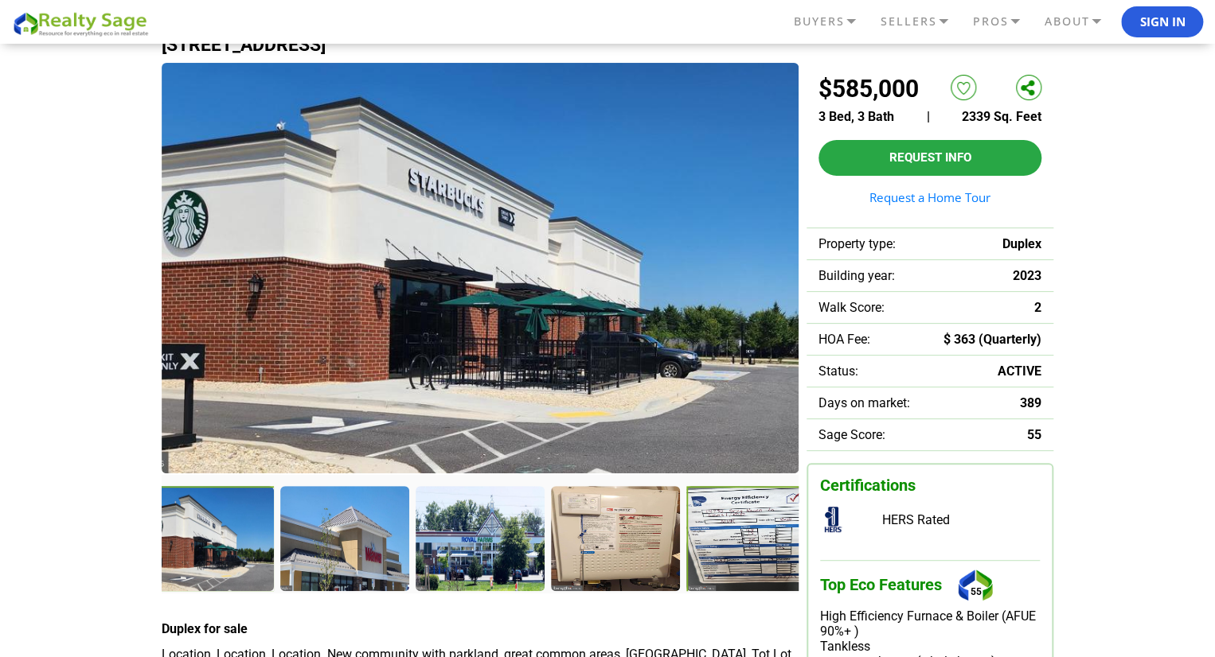
click at [748, 515] on div at bounding box center [752, 540] width 132 height 108
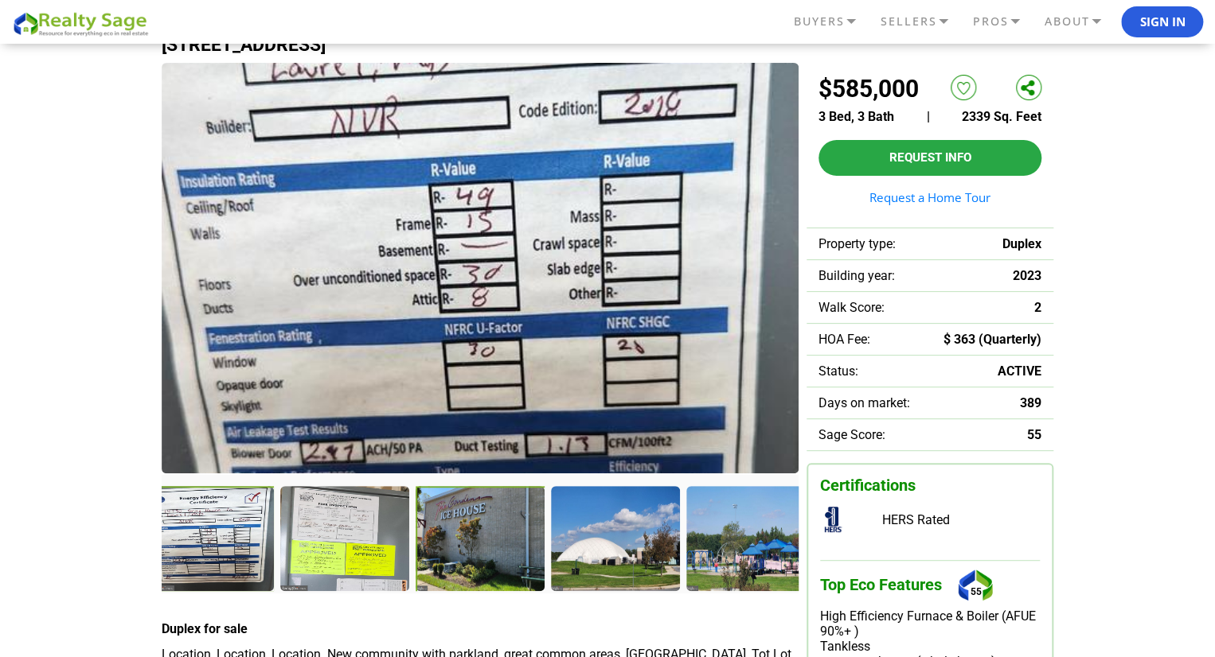
click at [481, 532] on div at bounding box center [481, 540] width 132 height 108
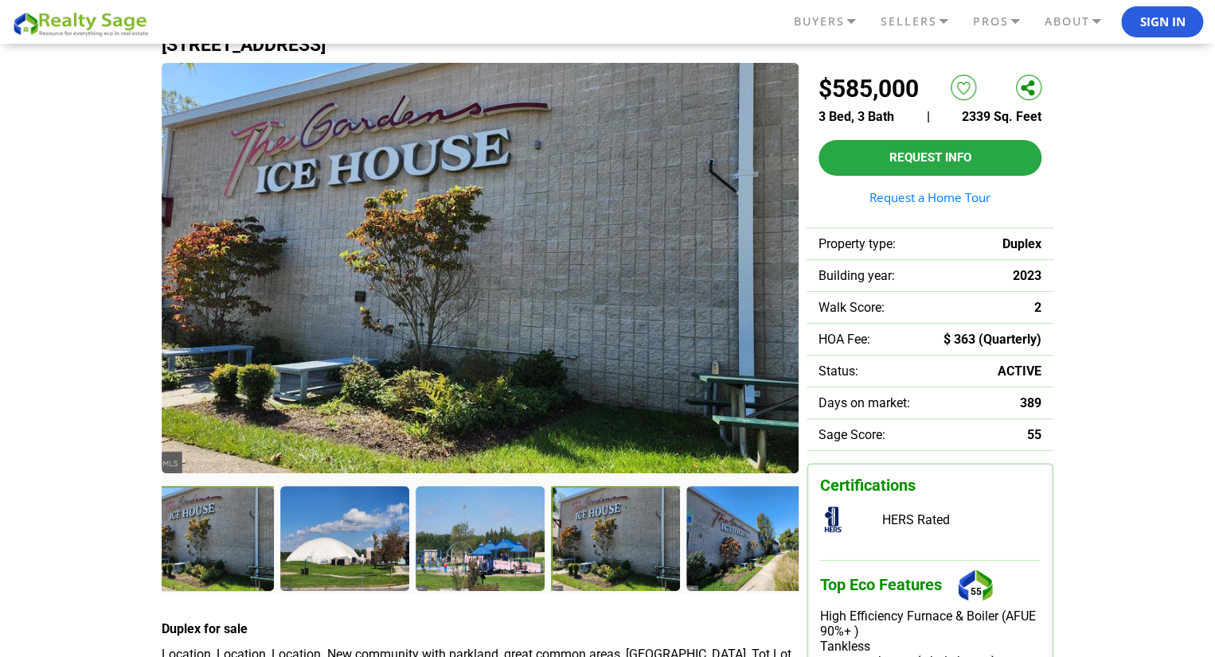
click at [593, 548] on div at bounding box center [617, 540] width 132 height 108
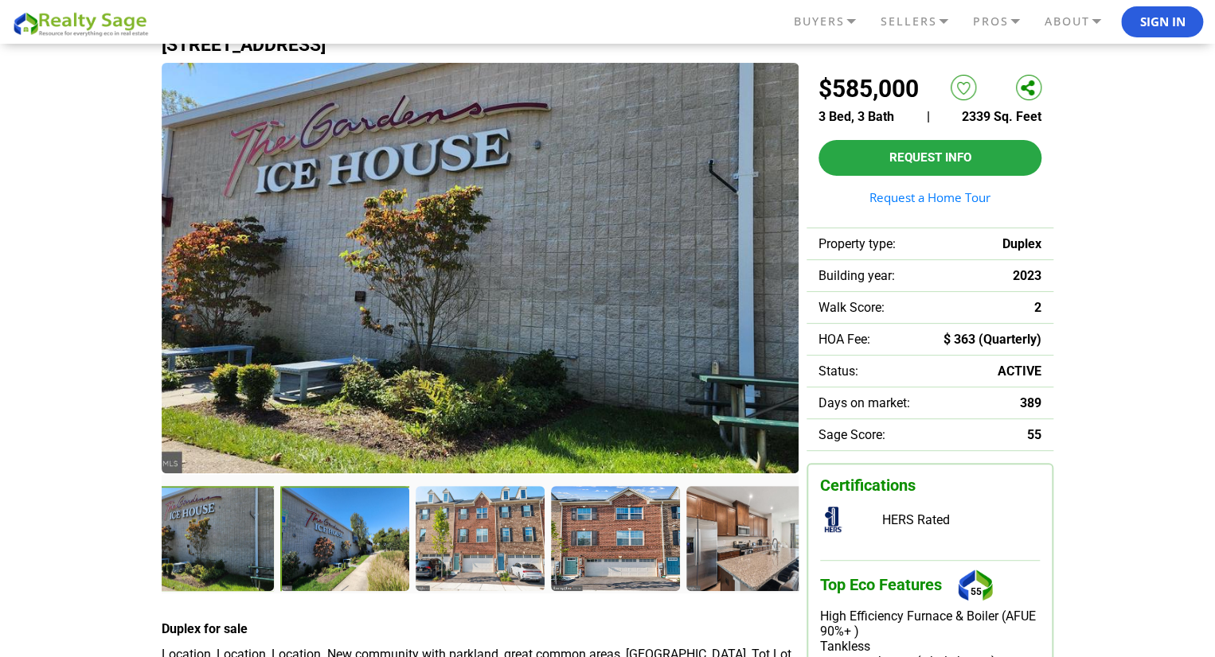
click at [357, 530] on div at bounding box center [346, 540] width 132 height 108
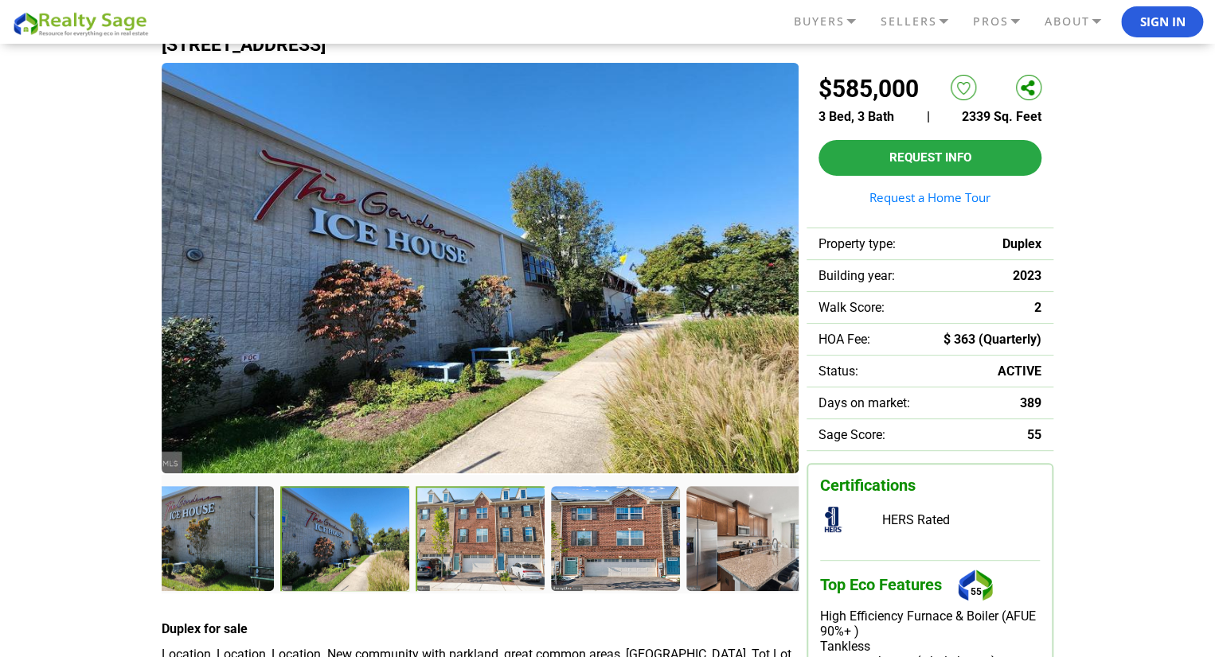
click at [471, 529] on div at bounding box center [481, 540] width 132 height 108
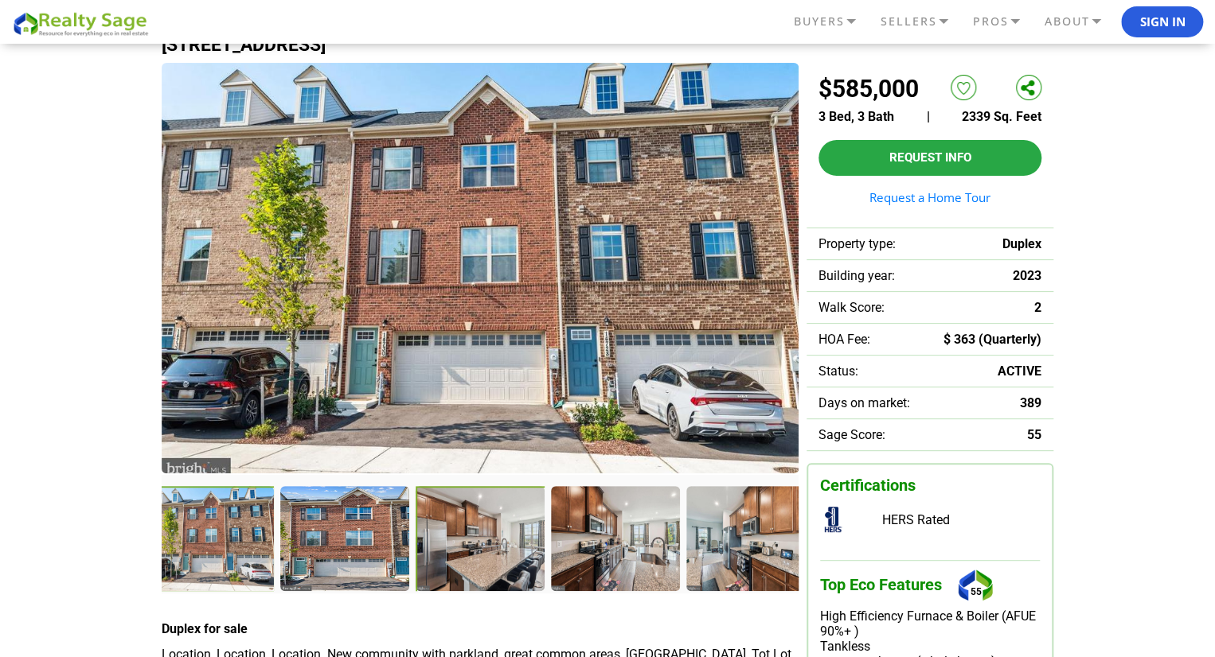
click at [450, 540] on div at bounding box center [481, 540] width 132 height 108
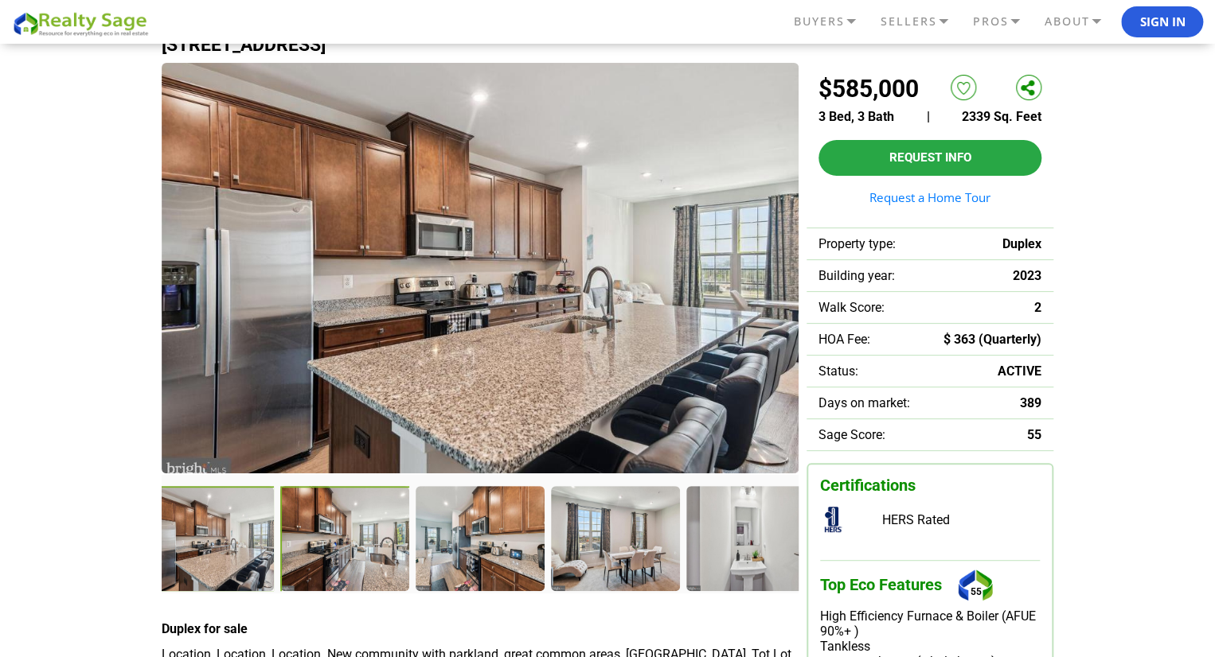
click at [326, 552] on div at bounding box center [346, 540] width 132 height 108
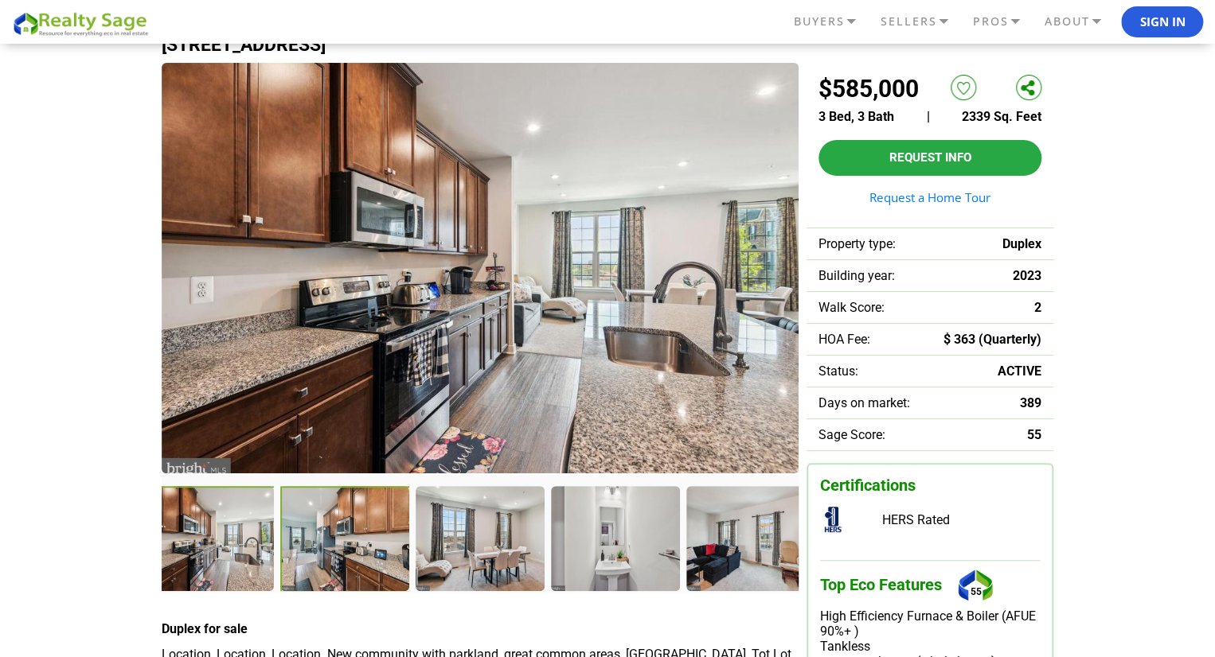
click at [326, 552] on div at bounding box center [345, 539] width 131 height 107
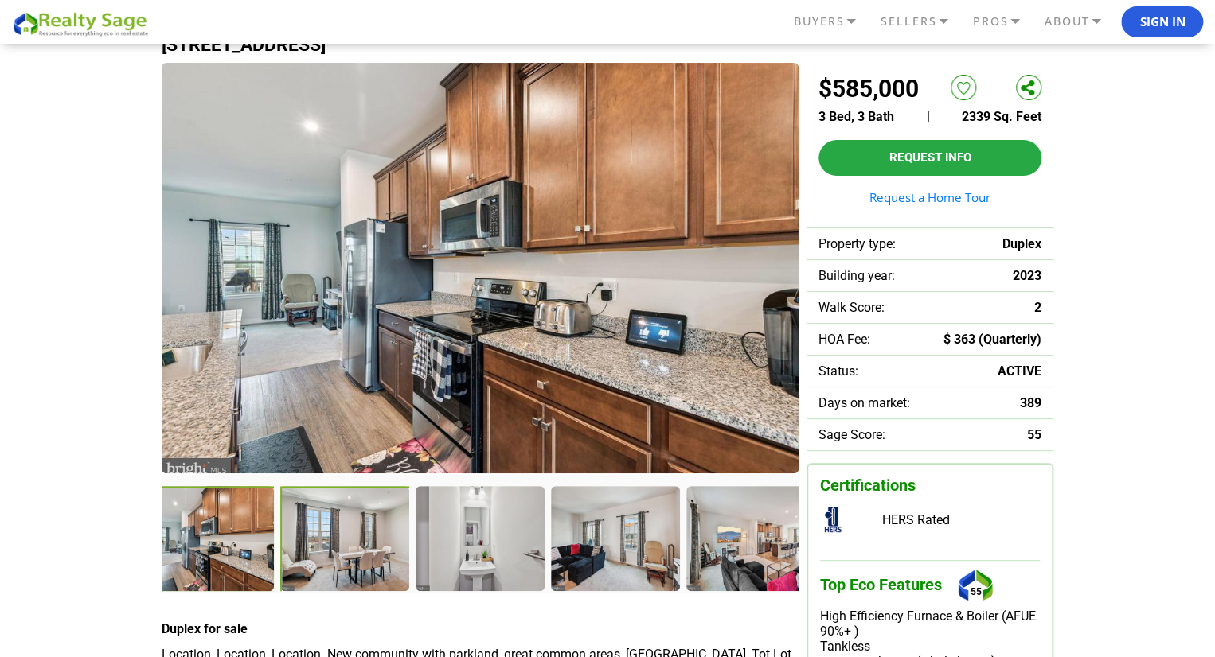
click at [387, 558] on div at bounding box center [346, 540] width 132 height 108
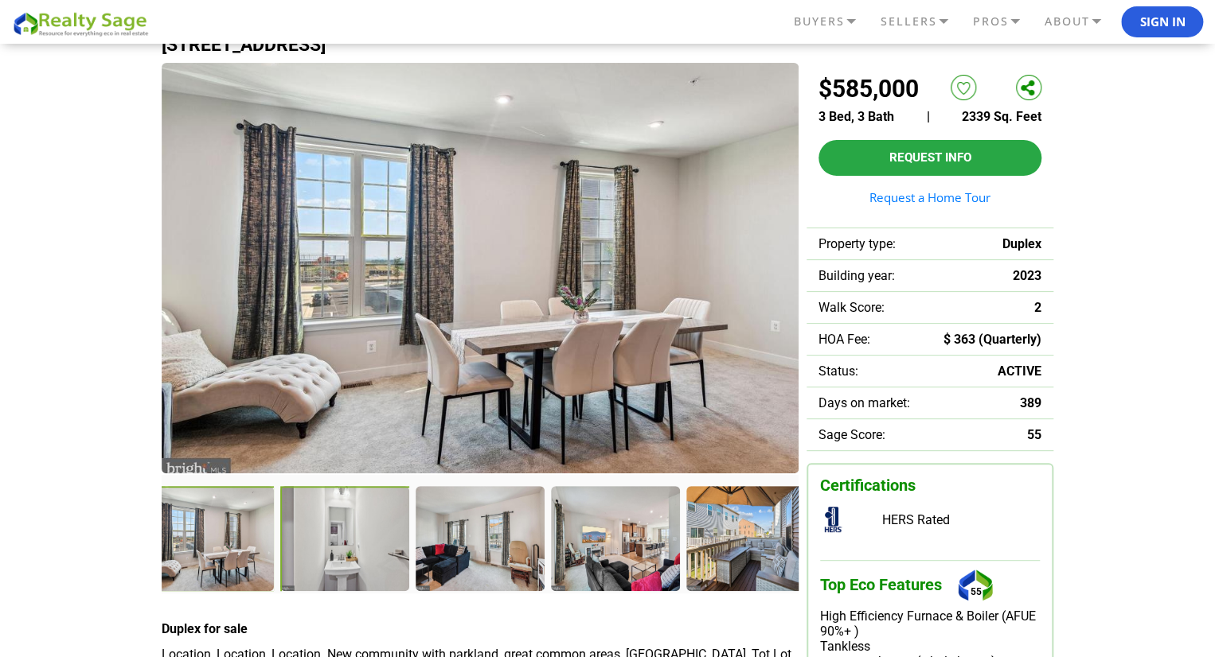
click at [347, 564] on div at bounding box center [346, 540] width 132 height 108
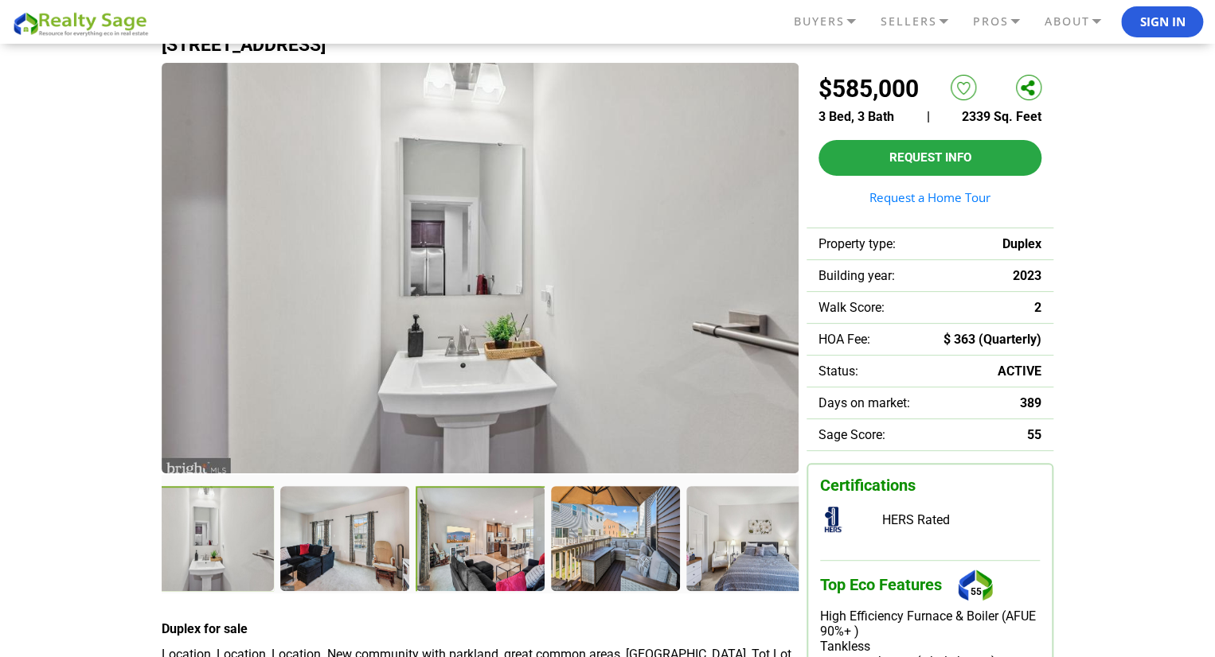
click at [457, 539] on div at bounding box center [481, 540] width 132 height 108
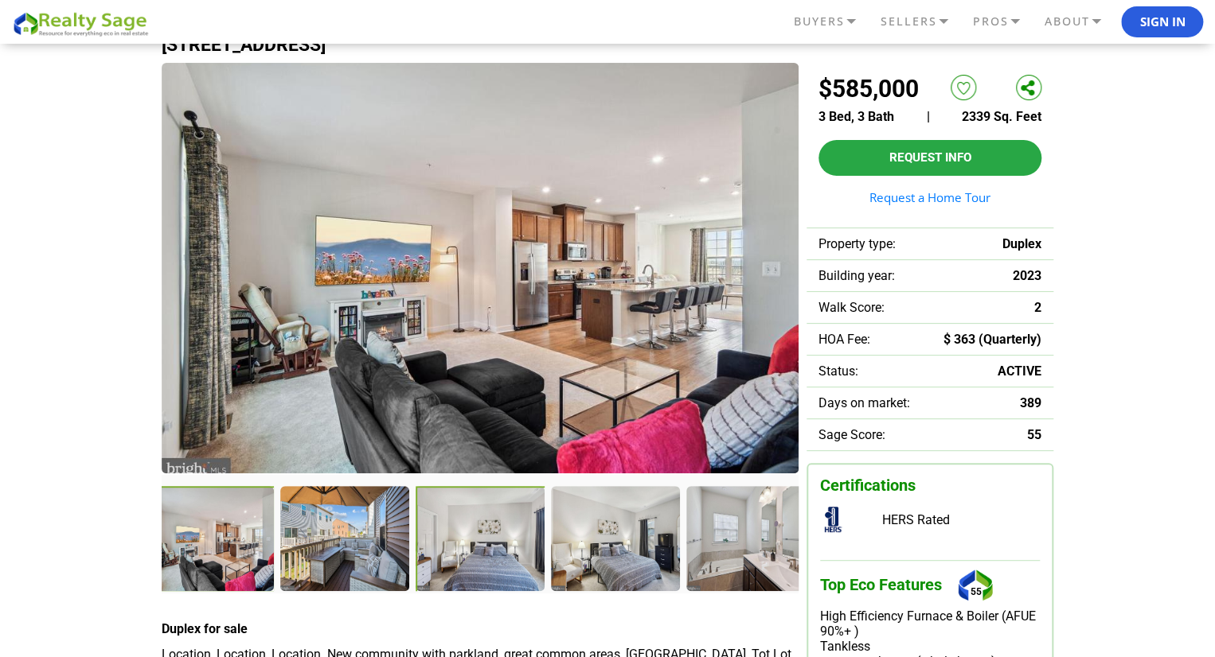
click at [521, 529] on div at bounding box center [481, 540] width 132 height 108
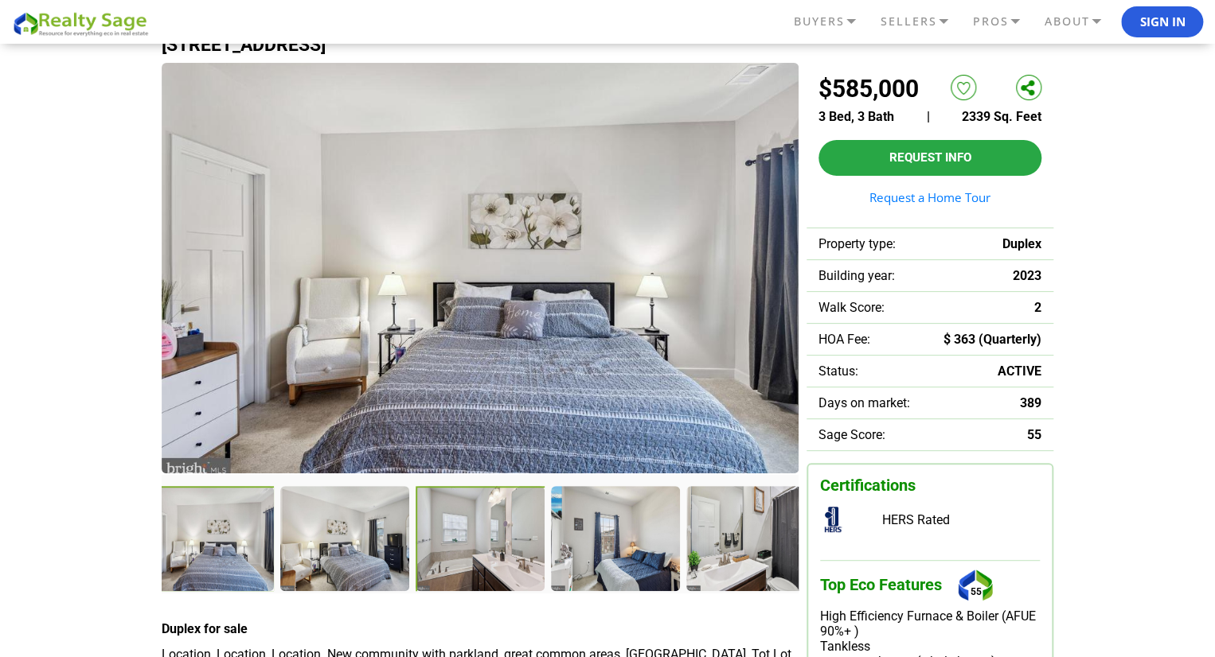
click at [462, 554] on div at bounding box center [481, 540] width 132 height 108
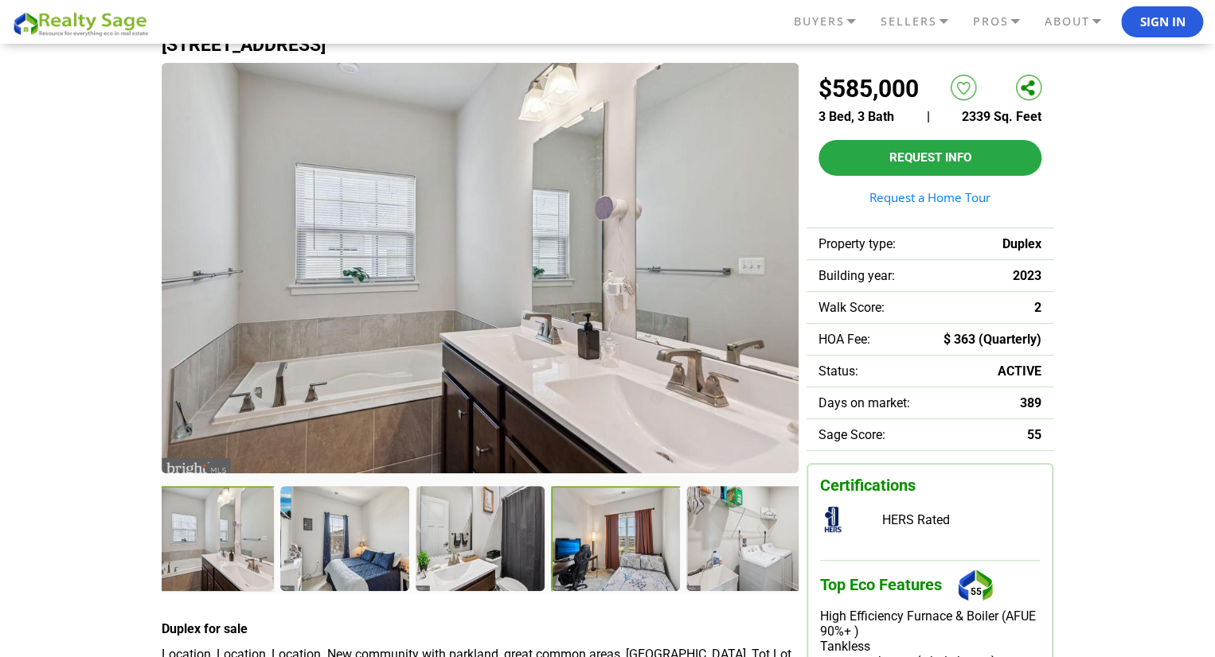
click at [618, 531] on div at bounding box center [617, 540] width 132 height 108
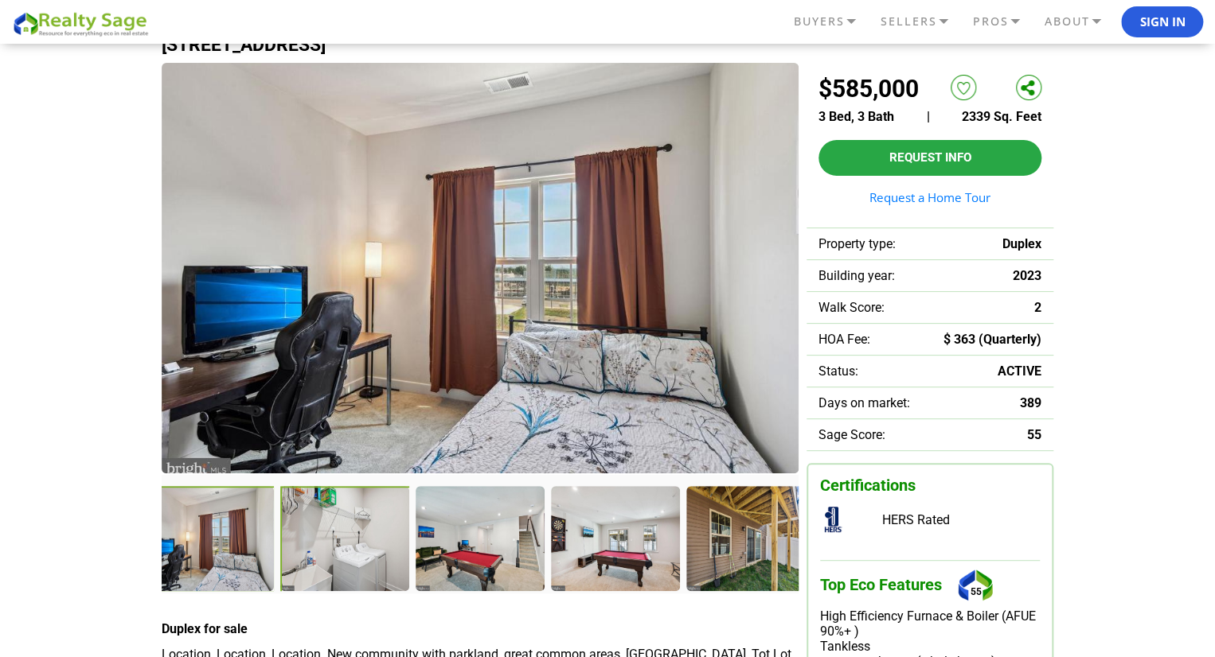
click at [365, 556] on div at bounding box center [346, 540] width 132 height 108
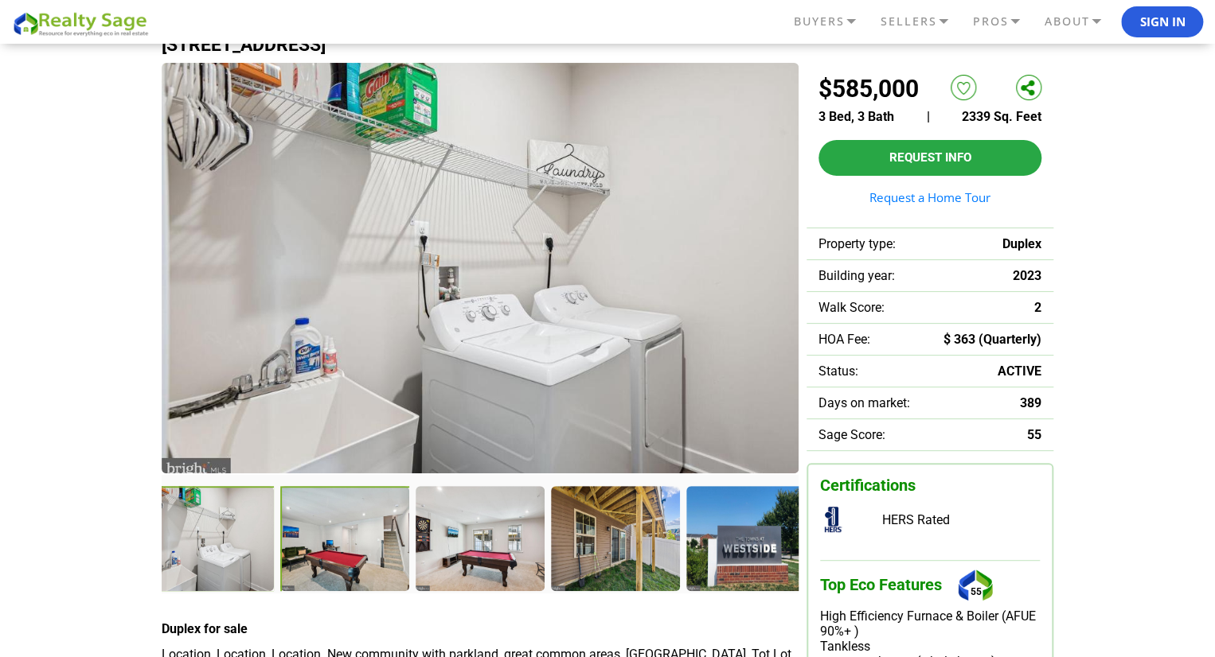
click at [396, 516] on div at bounding box center [346, 540] width 132 height 108
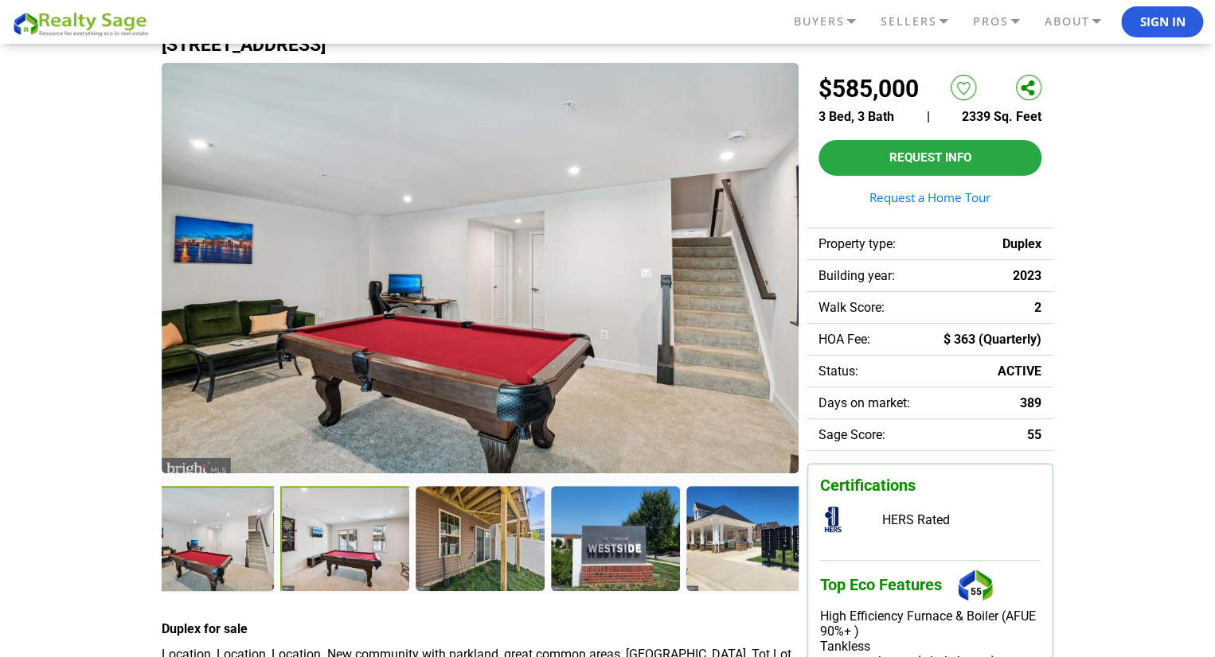
click at [393, 532] on div at bounding box center [346, 540] width 132 height 108
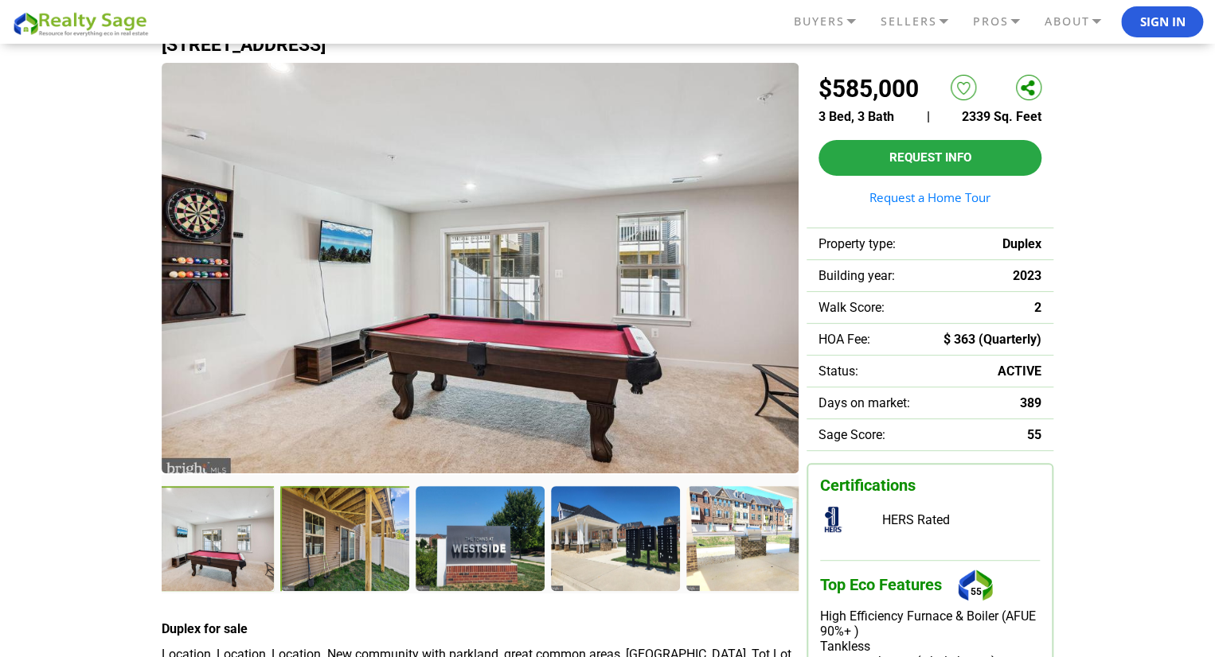
click at [380, 545] on div at bounding box center [346, 540] width 132 height 108
